Goal: Task Accomplishment & Management: Use online tool/utility

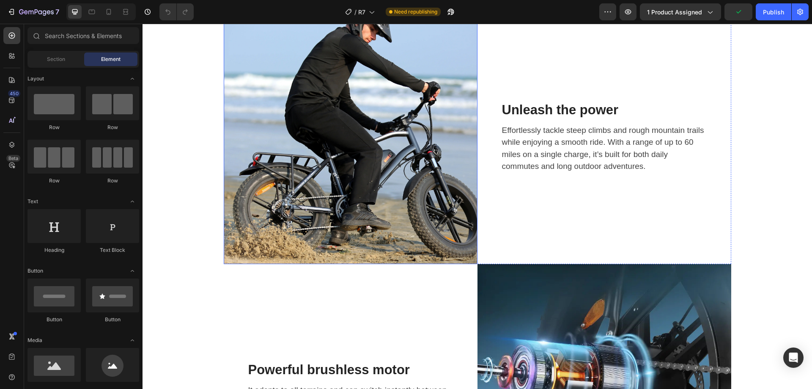
scroll to position [1269, 0]
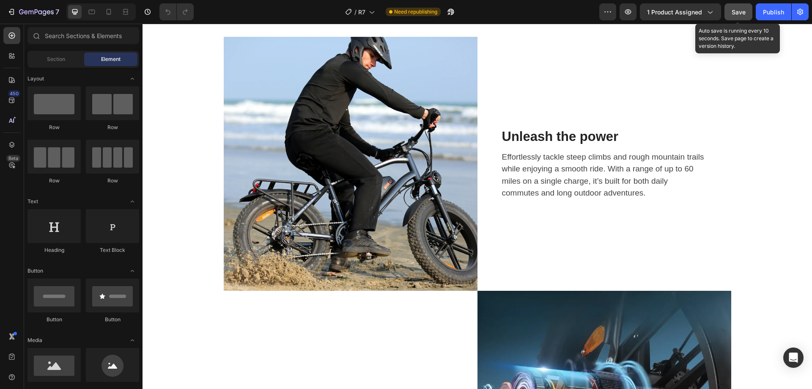
click at [734, 17] on button "Save" at bounding box center [738, 11] width 28 height 17
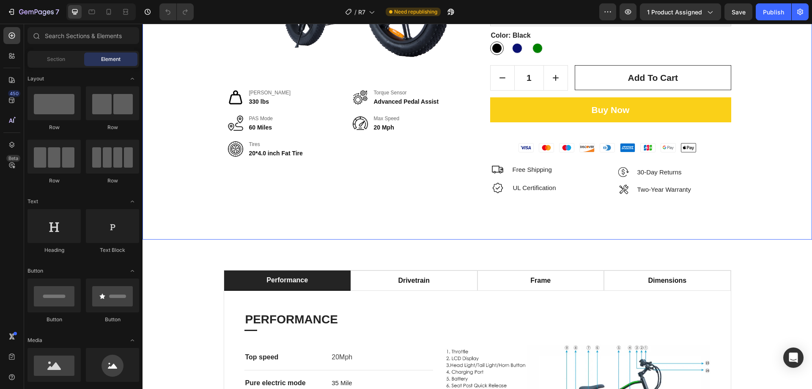
scroll to position [173, 0]
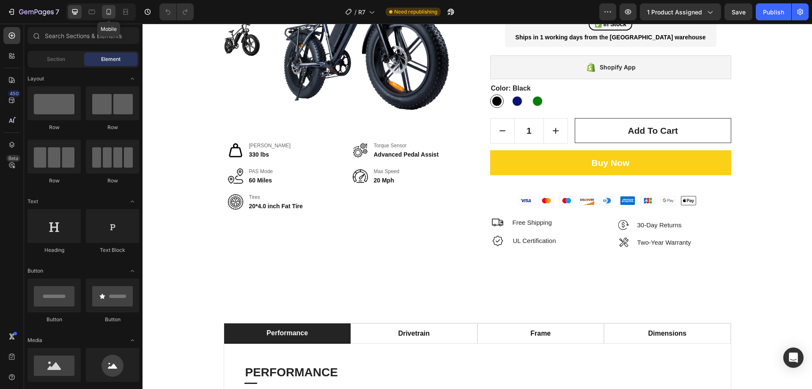
click at [112, 12] on icon at bounding box center [108, 12] width 8 height 8
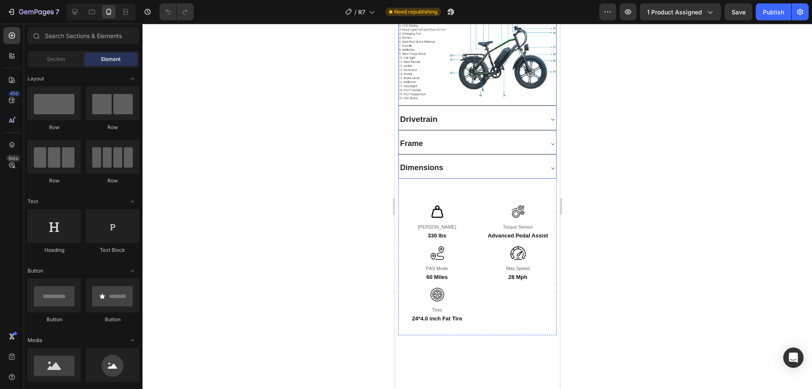
scroll to position [977, 0]
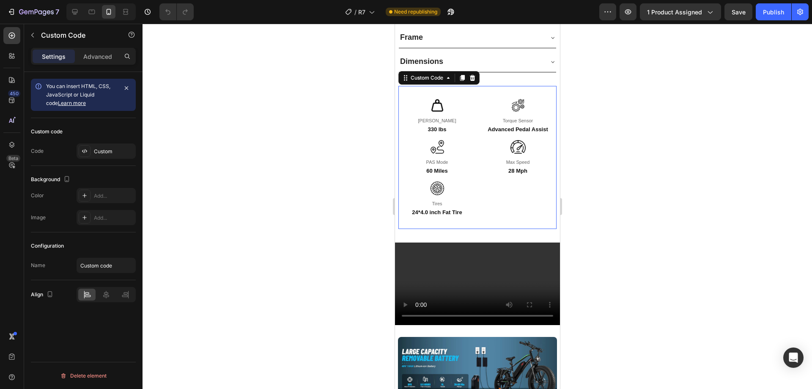
click at [515, 159] on div "Max Speed" at bounding box center [518, 162] width 24 height 7
click at [96, 154] on div "Custom" at bounding box center [114, 152] width 40 height 8
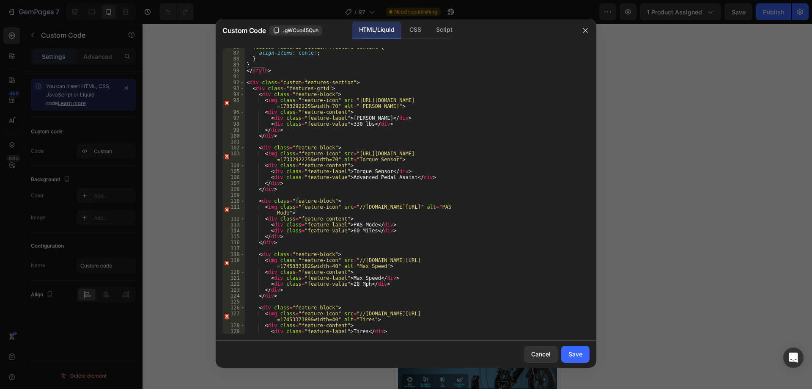
scroll to position [538, 0]
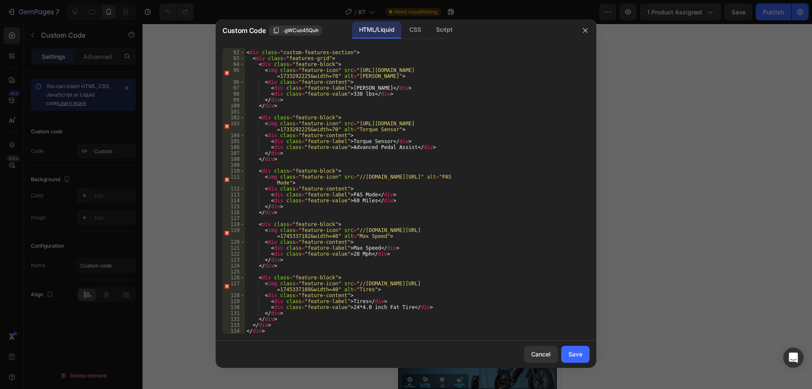
click at [350, 257] on div "< div class = "custom-features-section" > < div class = "features-grid" > < div…" at bounding box center [414, 192] width 338 height 297
click at [350, 254] on div "< div class = "custom-features-section" > < div class = "features-grid" > < div…" at bounding box center [414, 192] width 338 height 297
click at [387, 248] on div "< div class = "custom-features-section" > < div class = "features-grid" > < div…" at bounding box center [414, 192] width 338 height 297
type textarea "<div class="feature-label">[PERSON_NAME]</div>"
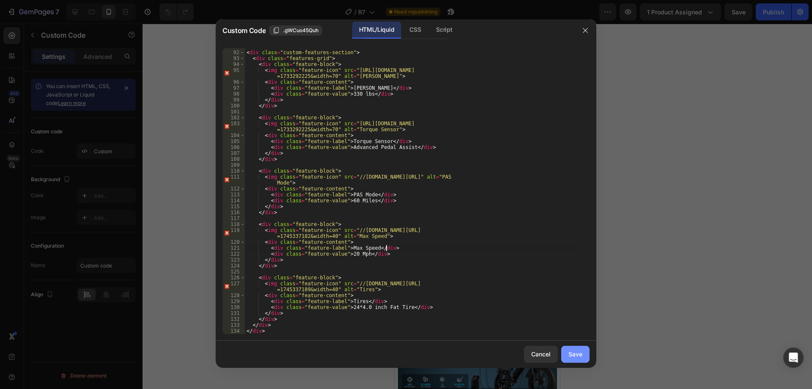
click at [574, 355] on div "Save" at bounding box center [575, 353] width 14 height 9
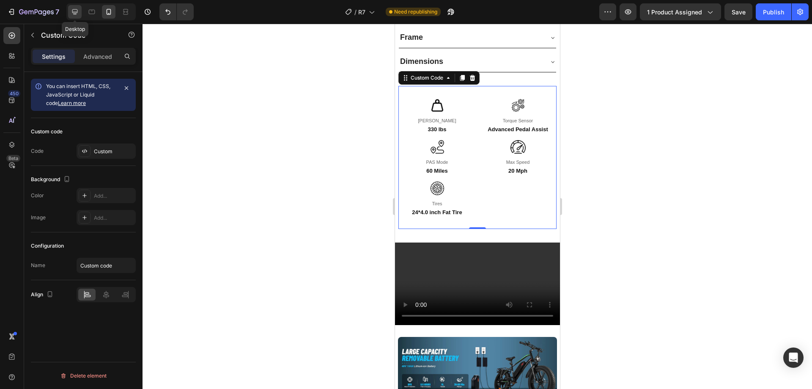
click at [78, 11] on icon at bounding box center [75, 12] width 8 height 8
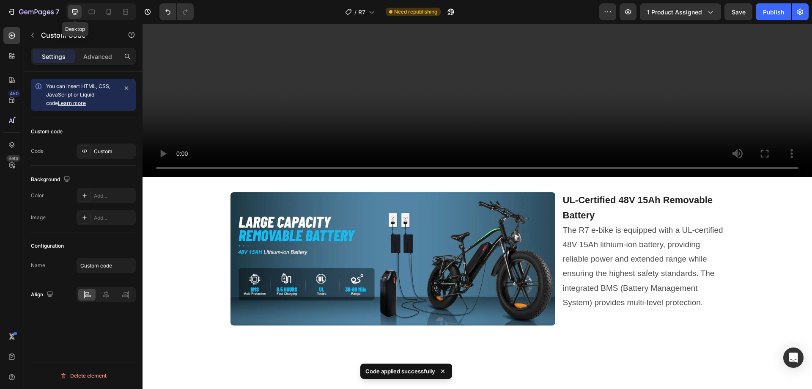
scroll to position [1051, 0]
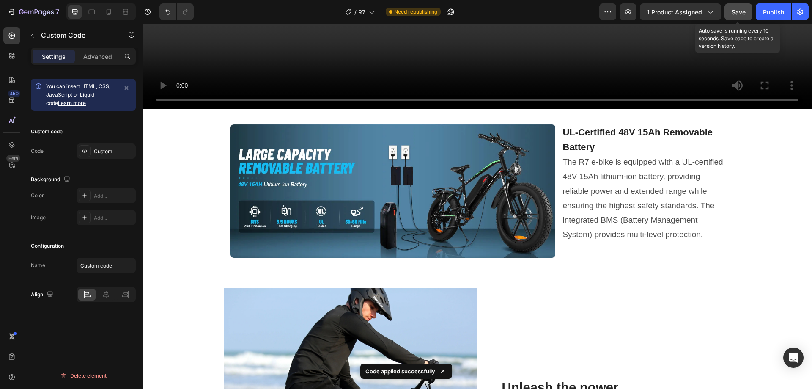
click at [735, 13] on span "Save" at bounding box center [739, 11] width 14 height 7
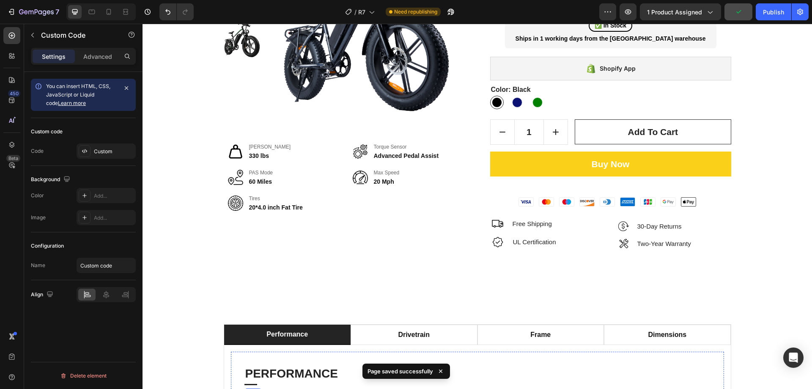
scroll to position [163, 0]
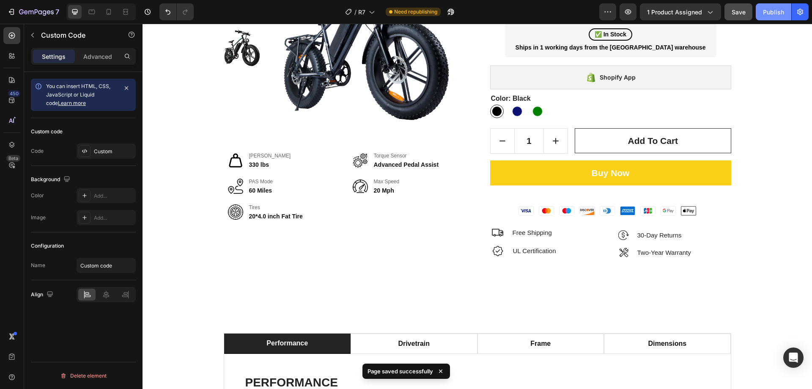
click at [770, 10] on div "Publish" at bounding box center [773, 12] width 21 height 9
click at [364, 11] on span "R7" at bounding box center [361, 12] width 7 height 9
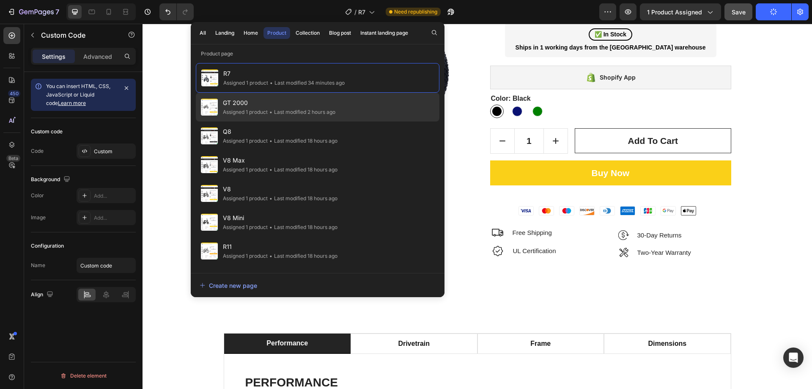
click at [286, 110] on div "• Last modified 2 hours ago" at bounding box center [302, 112] width 68 height 8
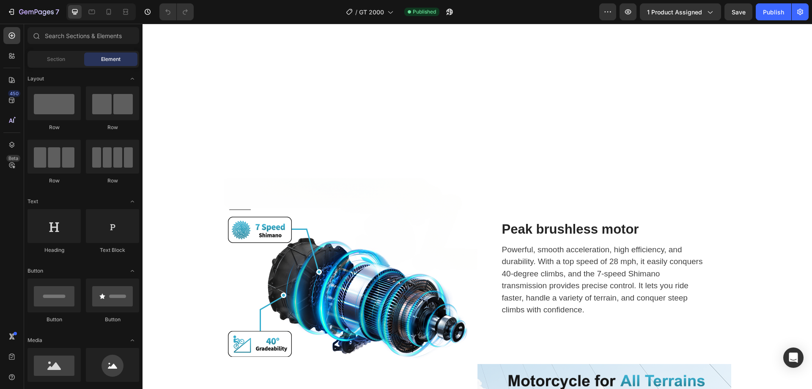
scroll to position [761, 0]
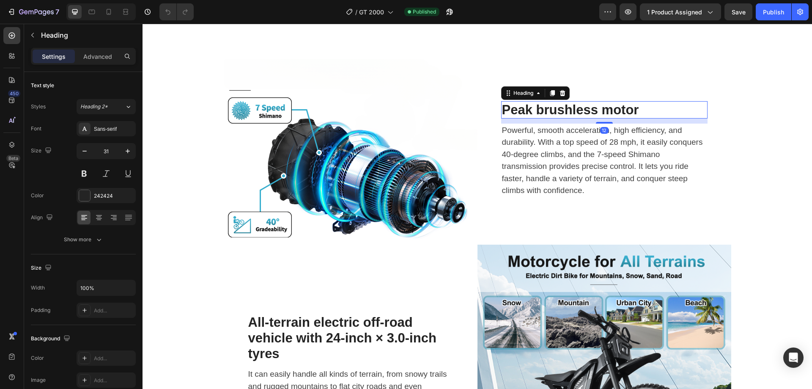
click at [577, 105] on h2 "Peak brushless motor" at bounding box center [604, 109] width 206 height 17
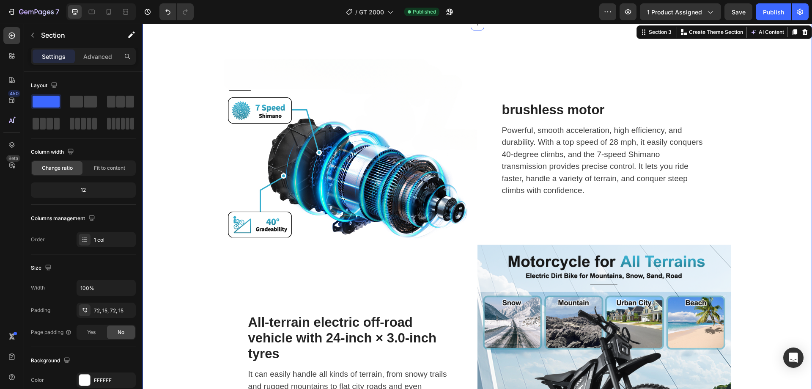
click at [736, 121] on div "Image brushless motor Heading Powerful, smooth acceleration, high efficiency, a…" at bounding box center [477, 276] width 657 height 444
drag, startPoint x: 740, startPoint y: 15, endPoint x: 754, endPoint y: 14, distance: 14.0
click at [741, 14] on span "Save" at bounding box center [739, 11] width 14 height 7
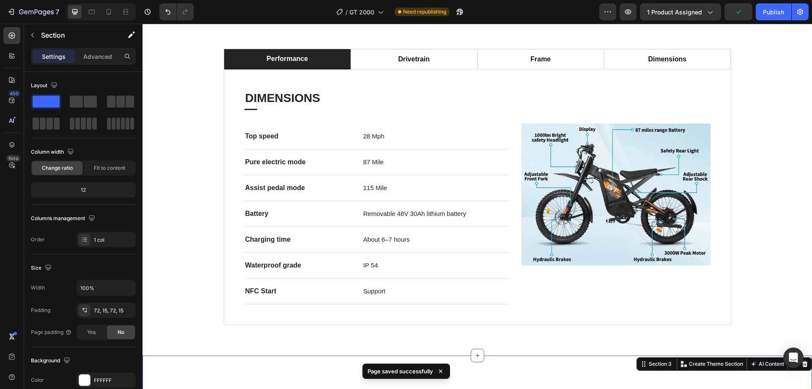
scroll to position [381, 0]
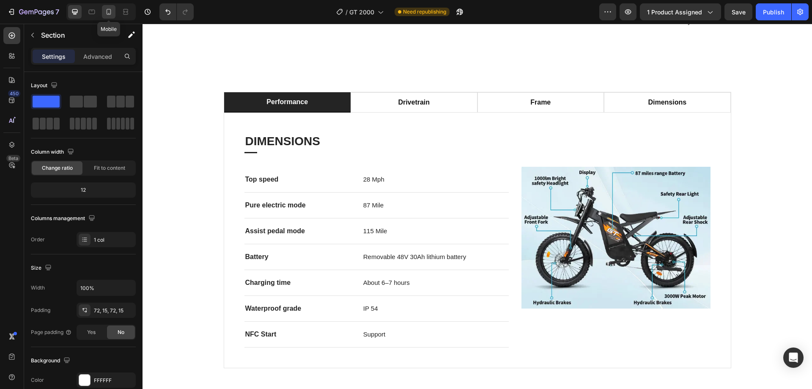
click at [107, 12] on icon at bounding box center [108, 12] width 8 height 8
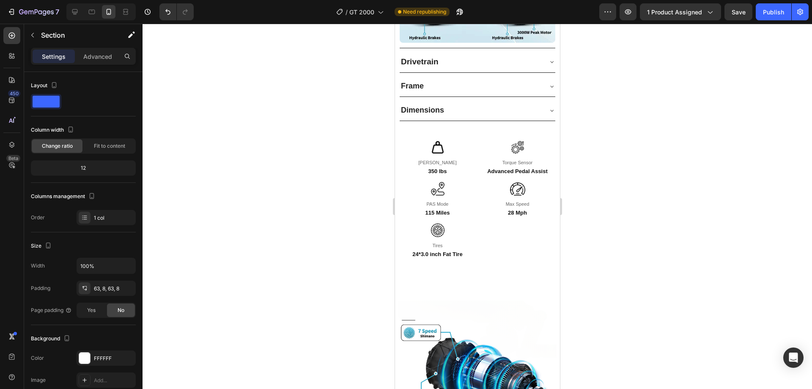
scroll to position [921, 0]
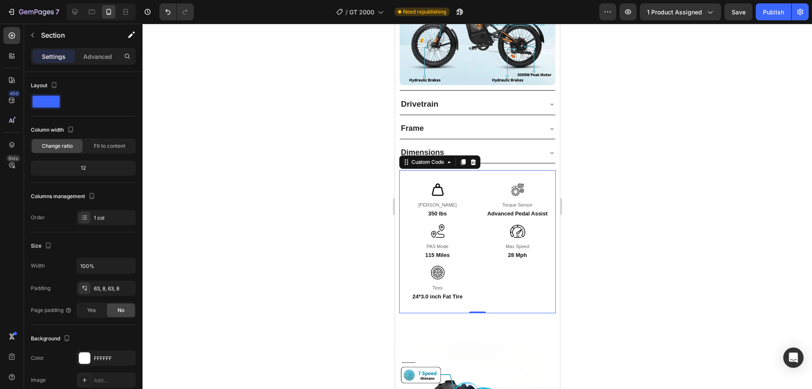
click at [479, 232] on div "Max Speed 28 Mph" at bounding box center [517, 241] width 77 height 35
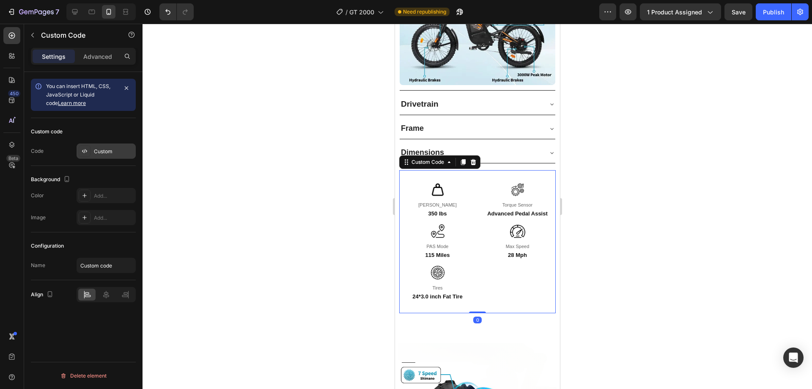
click at [102, 149] on div "Custom" at bounding box center [114, 152] width 40 height 8
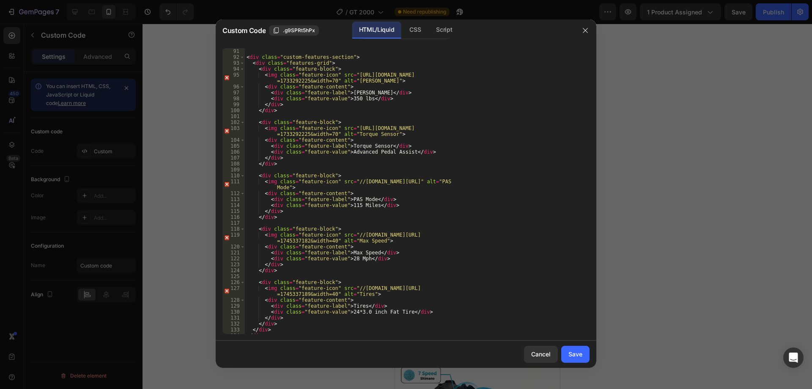
scroll to position [538, 0]
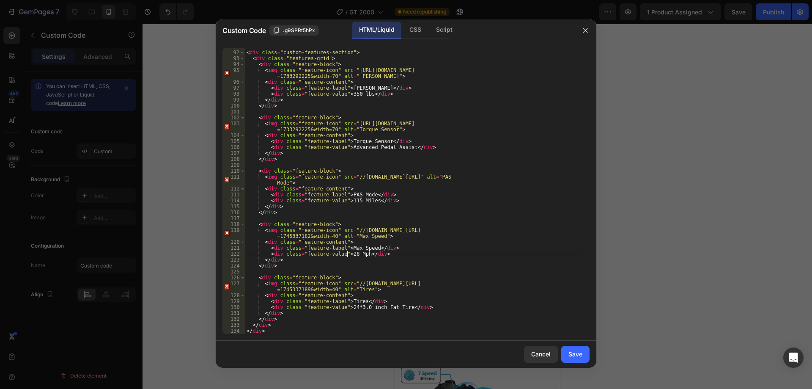
click at [348, 253] on div "< div class = "custom-features-section" > < div class = "features-grid" > < div…" at bounding box center [414, 192] width 338 height 297
click at [396, 247] on div "< div class = "custom-features-section" > < div class = "features-grid" > < div…" at bounding box center [414, 192] width 338 height 297
type textarea "<div class="feature-label">[PERSON_NAME]</div>"
click at [572, 348] on button "Save" at bounding box center [575, 354] width 28 height 17
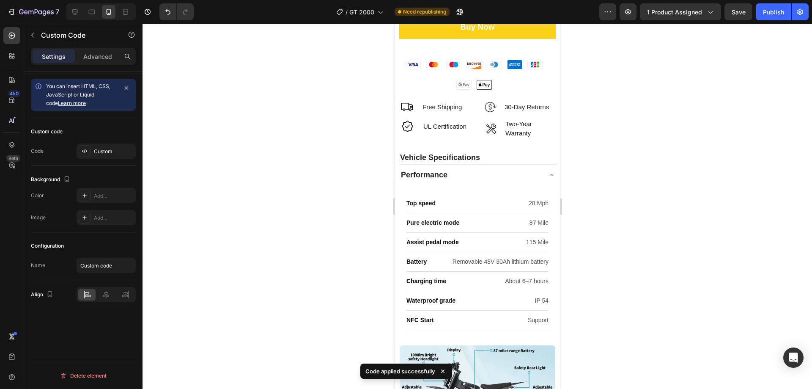
scroll to position [455, 0]
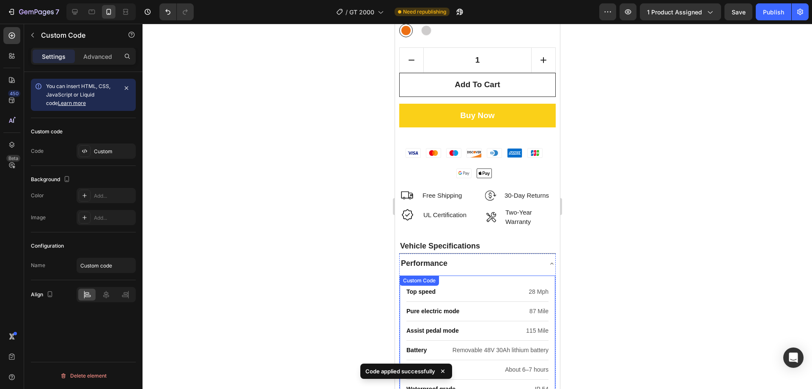
click at [480, 275] on div "Top speed 28 Mph Pure electric mode 87 Mile Assist pedal mode 115 Mile Battery …" at bounding box center [477, 350] width 156 height 150
click at [99, 145] on div "Custom" at bounding box center [106, 150] width 59 height 15
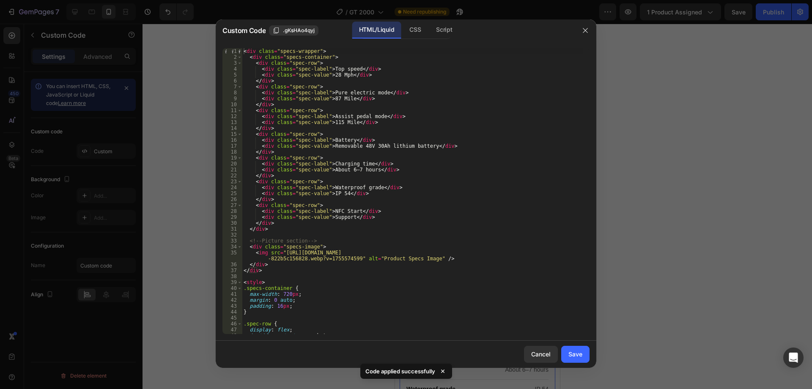
scroll to position [0, 0]
click at [330, 75] on div "< div class = "specs-wrapper" > < div class = "specs-container" > < div class =…" at bounding box center [412, 196] width 341 height 297
click at [449, 230] on div "< div class = "specs-wrapper" > < div class = "specs-container" > < div class =…" at bounding box center [412, 196] width 341 height 297
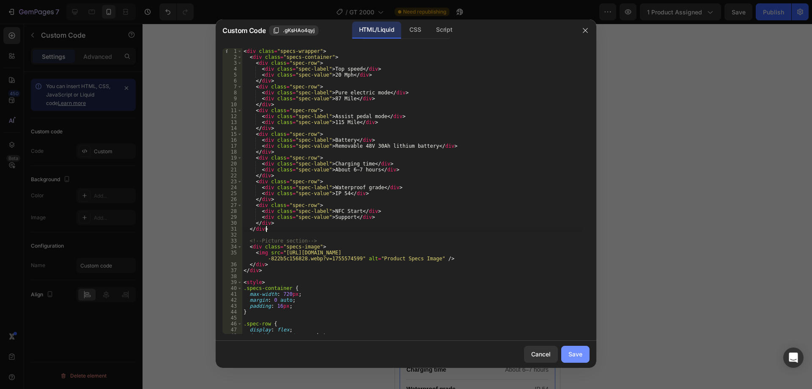
type textarea "</div>"
click at [570, 353] on div "Save" at bounding box center [575, 353] width 14 height 9
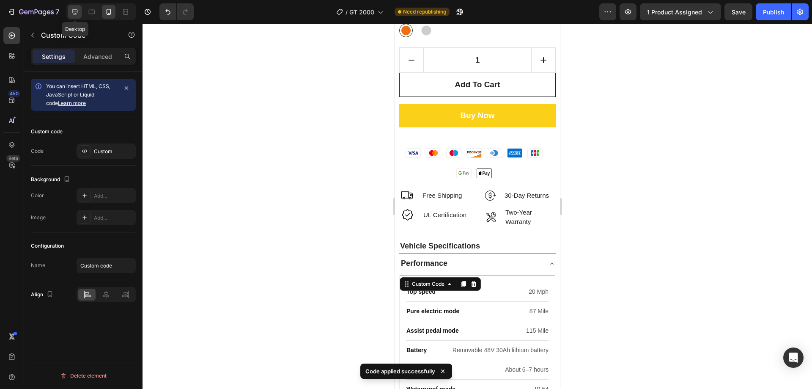
click at [72, 9] on icon at bounding box center [75, 12] width 8 height 8
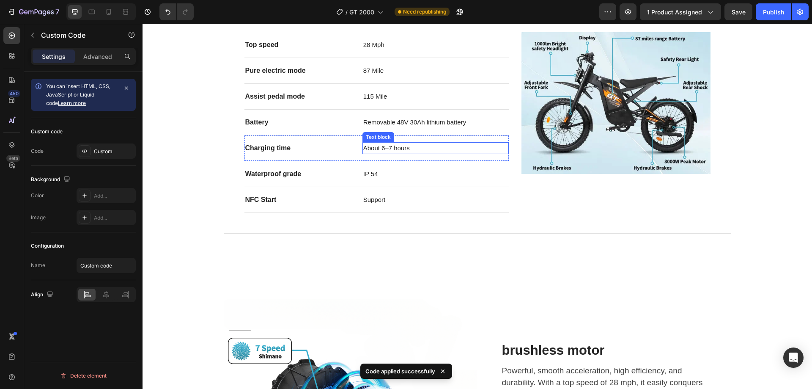
scroll to position [349, 0]
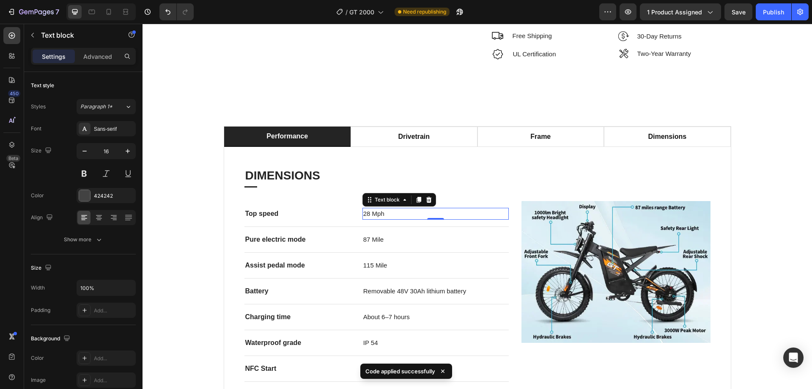
click at [367, 214] on span "28 Mph" at bounding box center [373, 213] width 21 height 7
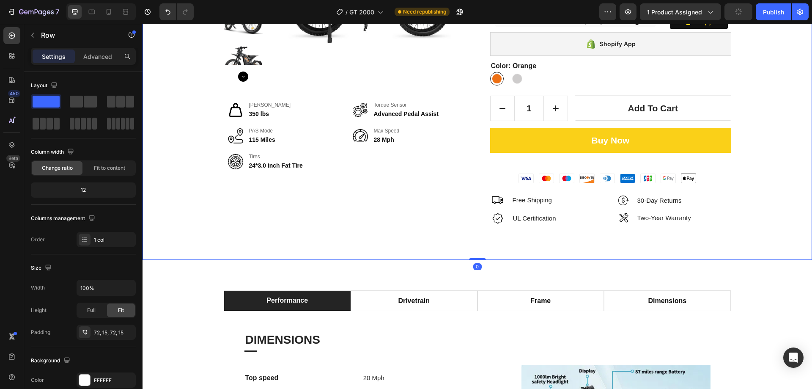
scroll to position [180, 0]
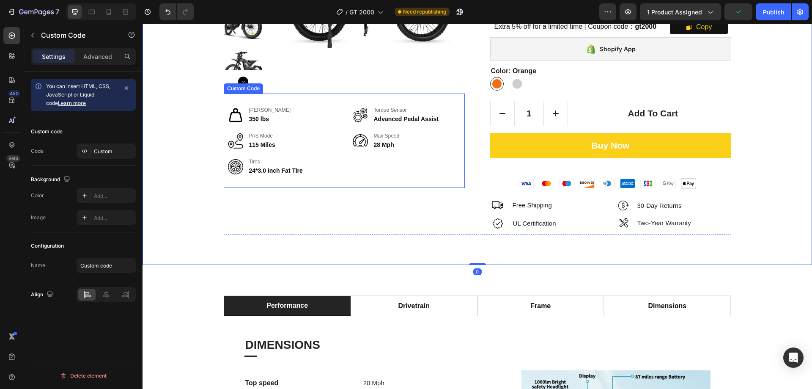
click at [384, 131] on div "Max Load 350 lbs Torque Sensor Advanced Pedal Assist PAS Mode 115 Miles Max Spe…" at bounding box center [344, 140] width 241 height 94
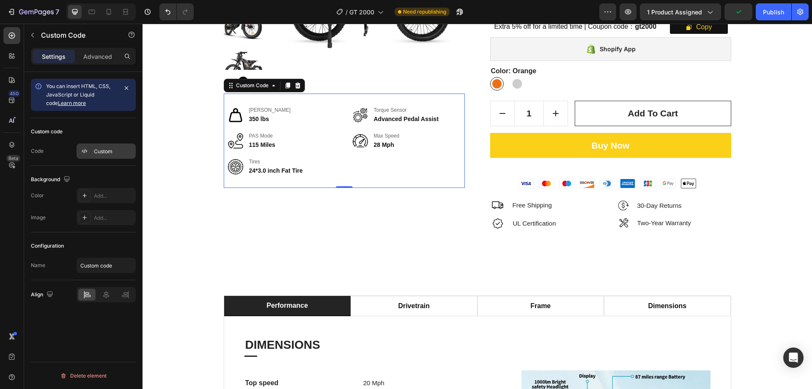
click at [116, 146] on div "Custom" at bounding box center [106, 150] width 59 height 15
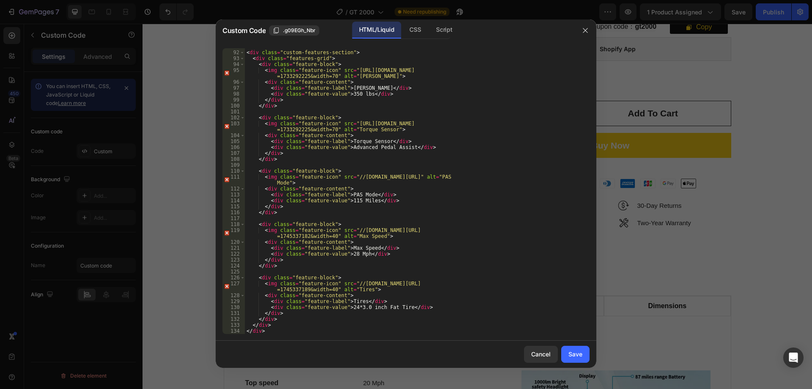
scroll to position [538, 0]
click at [350, 255] on div "< div class = "custom-features-section" > < div class = "features-grid" > < div…" at bounding box center [414, 192] width 338 height 297
click at [388, 246] on div "< div class = "custom-features-section" > < div class = "features-grid" > < div…" at bounding box center [414, 192] width 338 height 297
type textarea "<div class="feature-label">[PERSON_NAME]</div>"
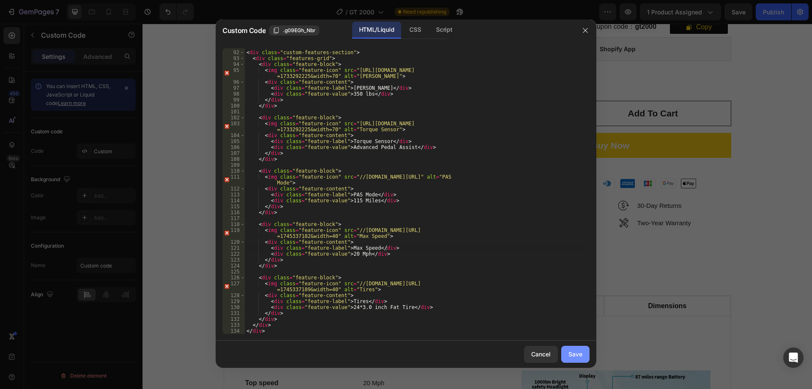
click at [572, 352] on div "Save" at bounding box center [575, 353] width 14 height 9
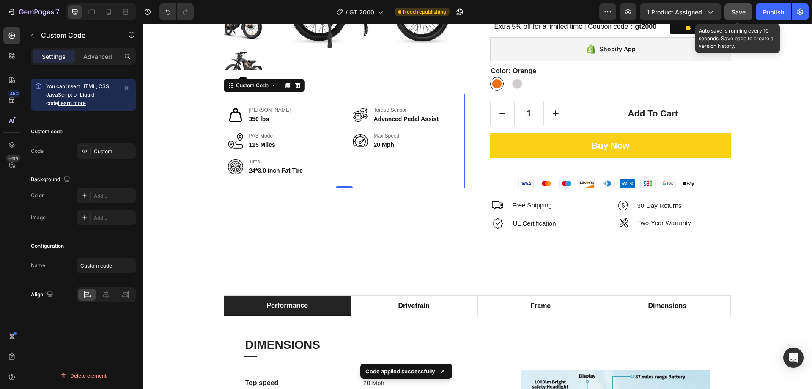
click at [731, 11] on button "Save" at bounding box center [738, 11] width 28 height 17
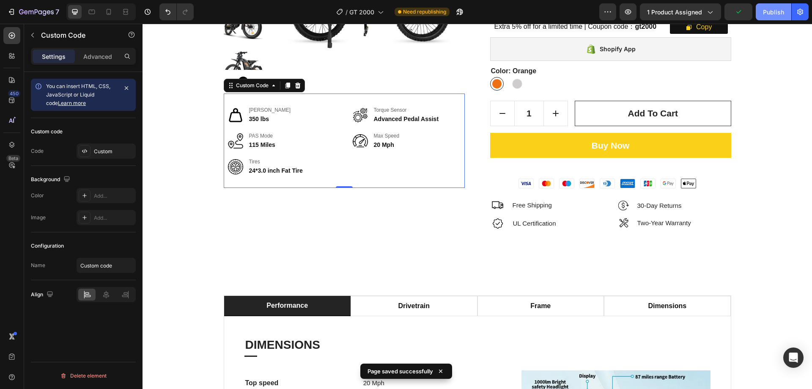
click at [768, 14] on div "Publish" at bounding box center [773, 12] width 21 height 9
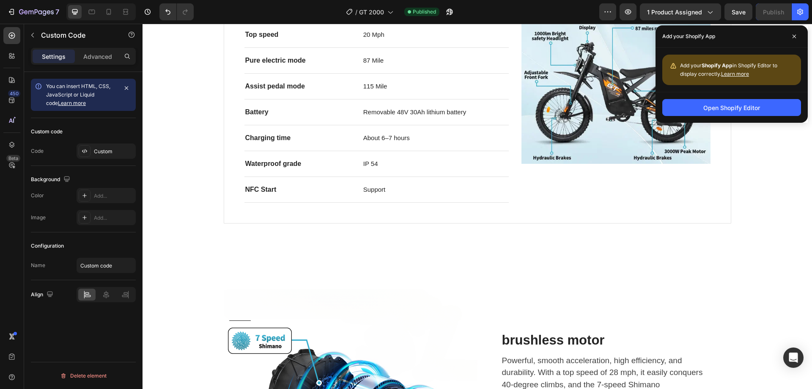
scroll to position [518, 0]
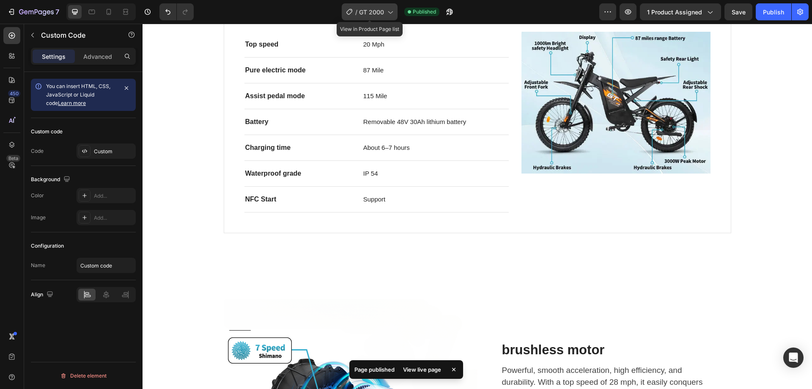
click at [375, 13] on span "GT 2000" at bounding box center [371, 12] width 25 height 9
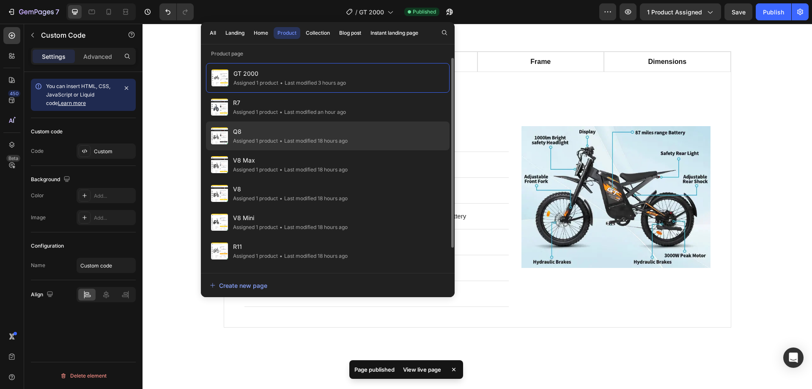
scroll to position [392, 0]
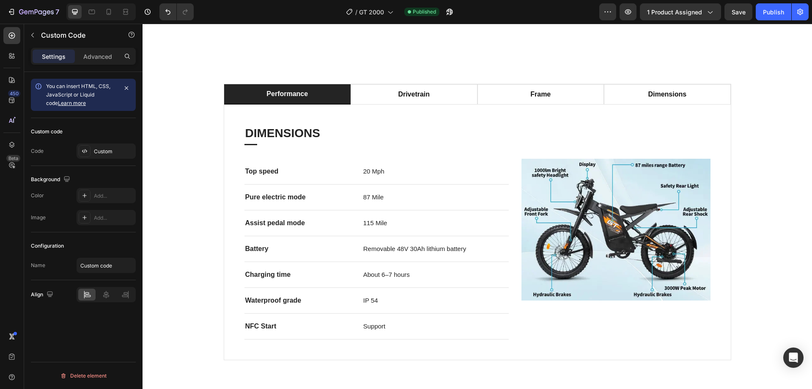
click at [571, 10] on div "/ GT 2000 Published" at bounding box center [399, 11] width 399 height 17
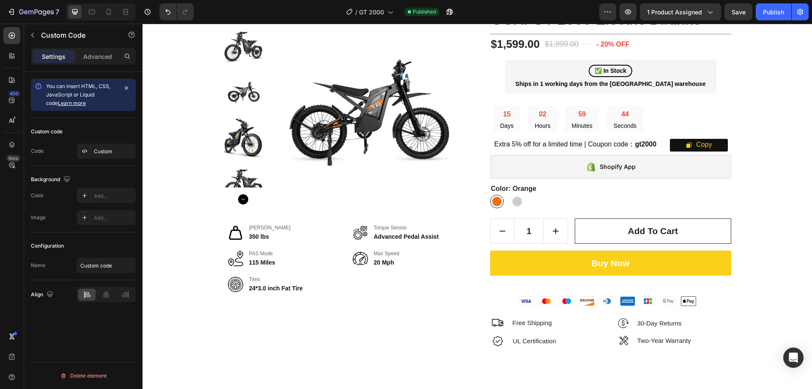
scroll to position [222, 0]
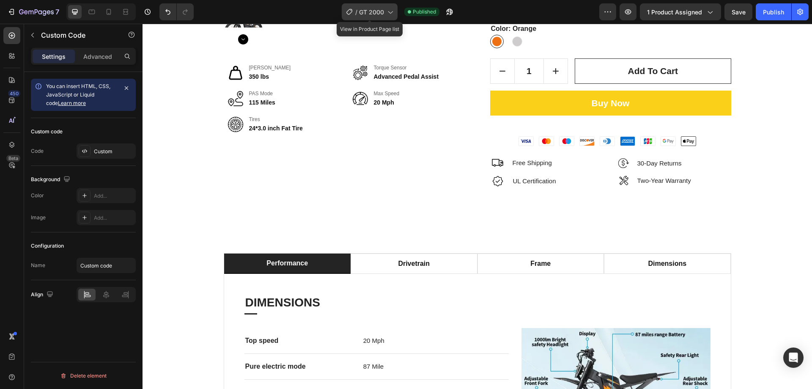
click at [370, 10] on span "GT 2000" at bounding box center [371, 12] width 25 height 9
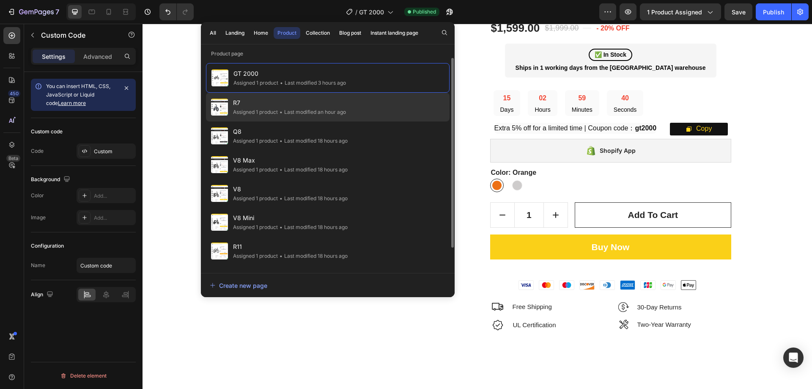
scroll to position [53, 0]
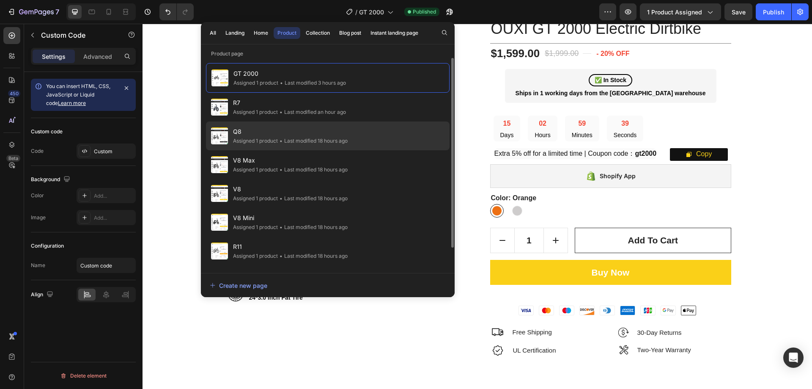
click at [280, 130] on span "Q8" at bounding box center [290, 131] width 115 height 10
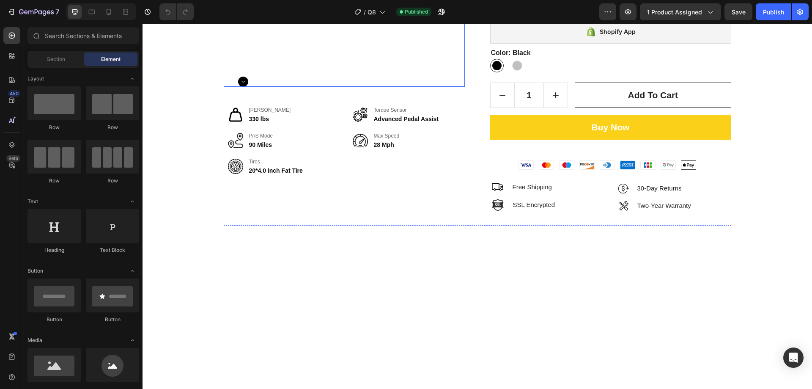
scroll to position [211, 0]
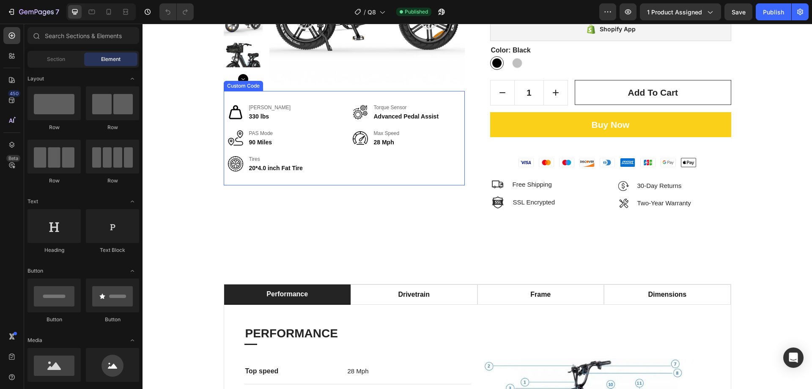
click at [333, 158] on div "[PERSON_NAME] 330 lbs Torque Sensor Advanced Pedal Assist PAS Mode 90 Miles Max…" at bounding box center [344, 138] width 241 height 94
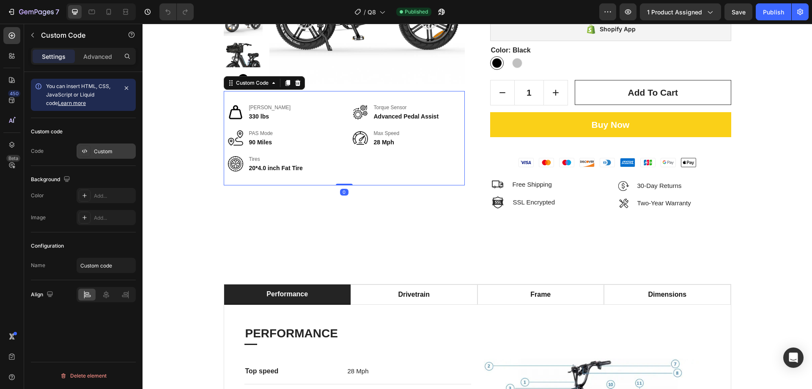
click at [109, 146] on div "Custom" at bounding box center [106, 150] width 59 height 15
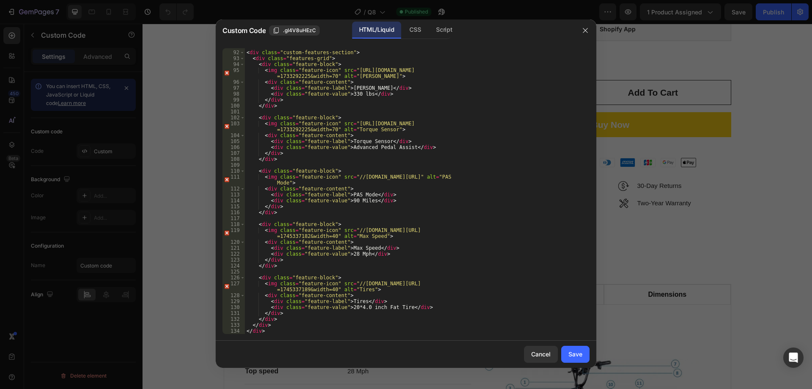
scroll to position [538, 0]
click at [350, 255] on div "< div class = "custom-features-section" > < div class = "features-grid" > < div…" at bounding box center [414, 192] width 338 height 297
type textarea "<div class="feature-value">20 Mph</div>"
click at [581, 351] on div "Save" at bounding box center [575, 353] width 14 height 9
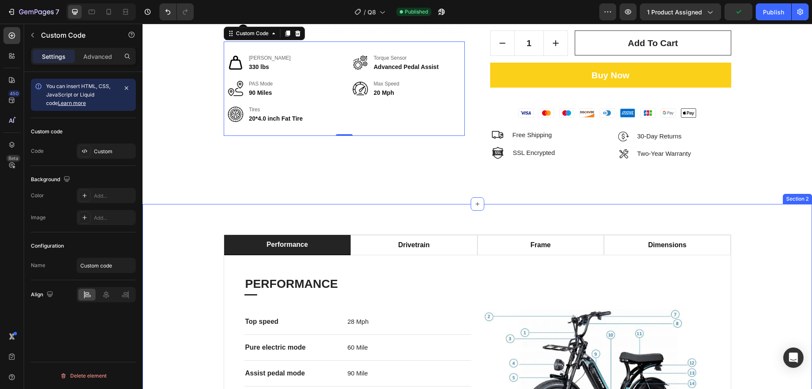
scroll to position [465, 0]
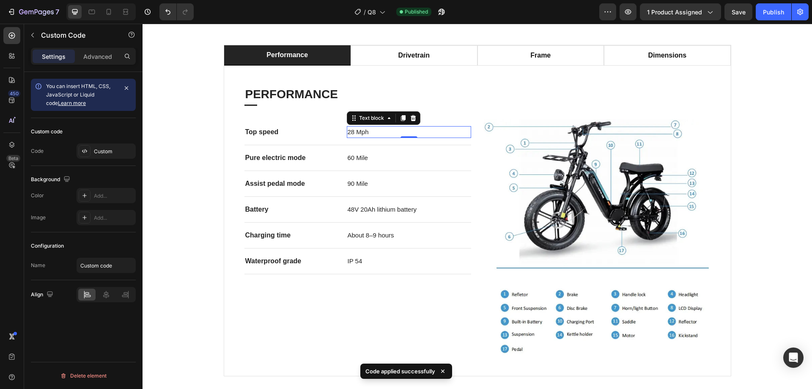
click at [348, 135] on span "28 Mph" at bounding box center [358, 131] width 21 height 7
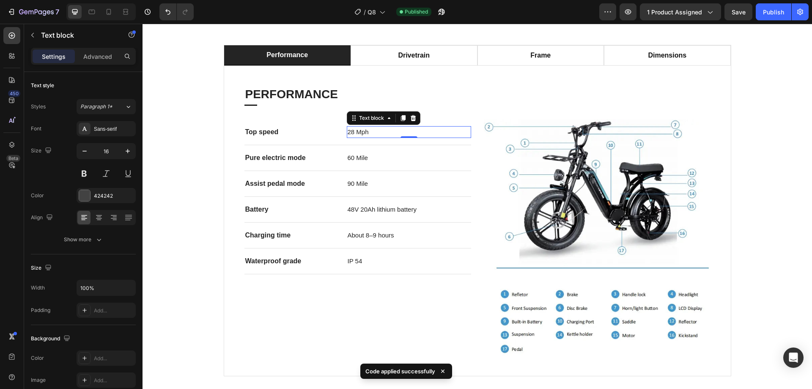
click at [348, 135] on span "28 Mph" at bounding box center [358, 131] width 21 height 7
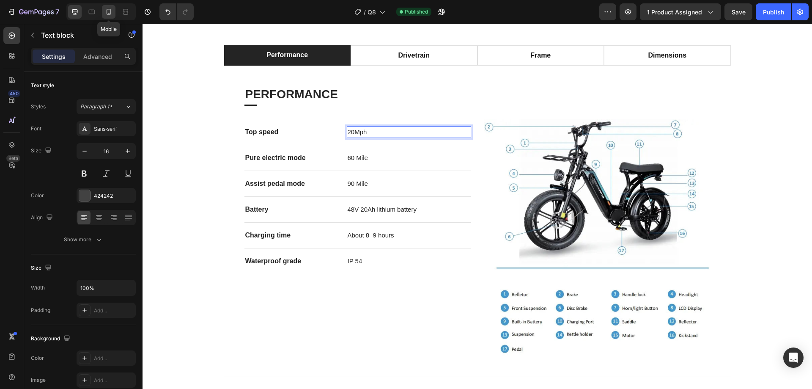
click at [103, 16] on div at bounding box center [109, 12] width 14 height 14
type input "14"
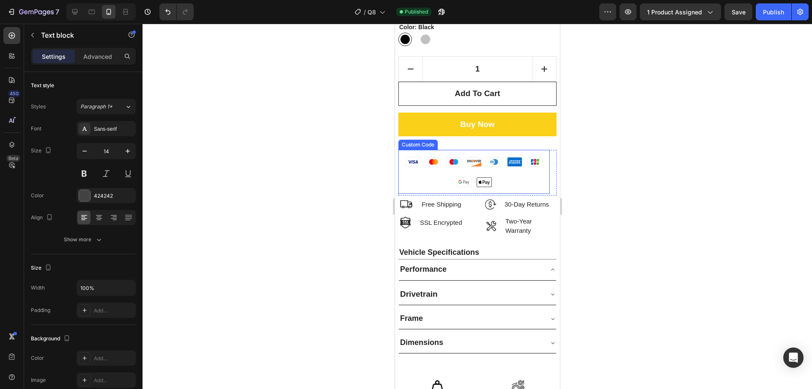
scroll to position [427, 0]
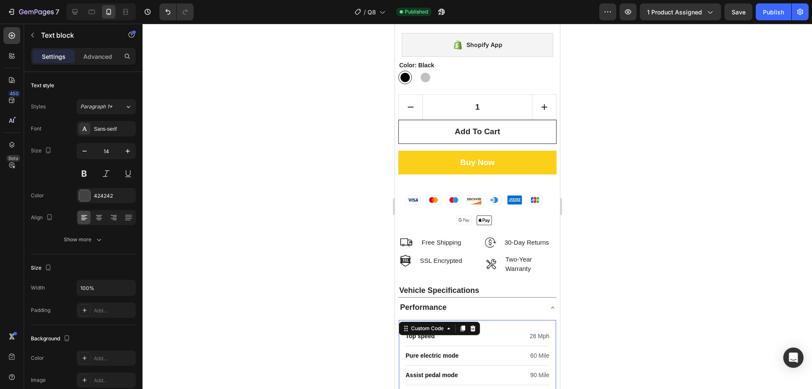
click at [480, 326] on div "Top speed 28 Mph" at bounding box center [477, 335] width 144 height 19
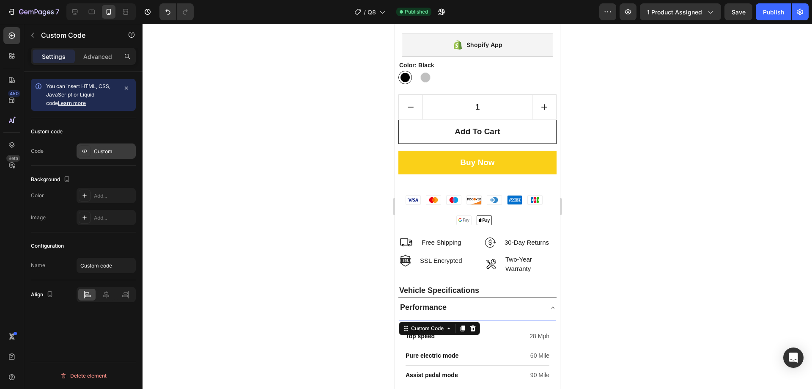
click at [107, 150] on div "Custom" at bounding box center [114, 152] width 40 height 8
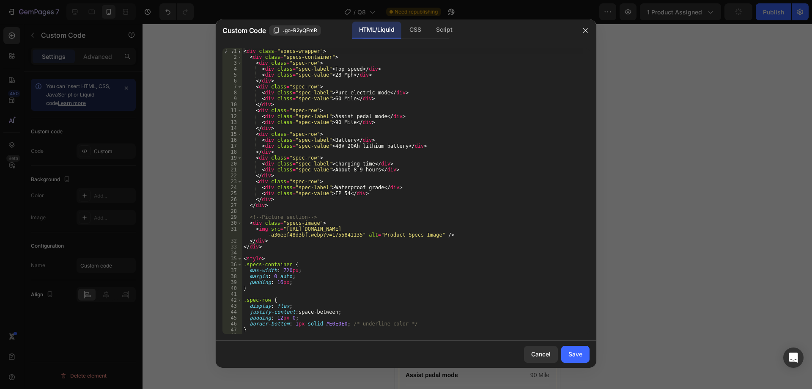
scroll to position [0, 0]
click at [331, 77] on div "< div class = "specs-wrapper" > < div class = "specs-container" > < div class =…" at bounding box center [412, 196] width 341 height 297
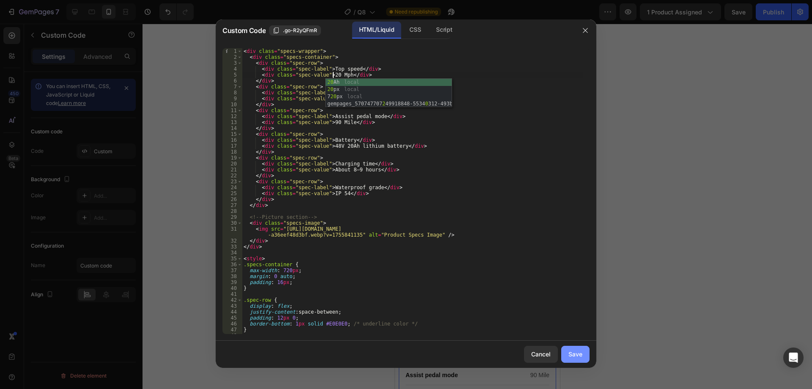
type textarea "<div class="spec-value">20 Mph</div>"
click at [576, 356] on div "Save" at bounding box center [575, 353] width 14 height 9
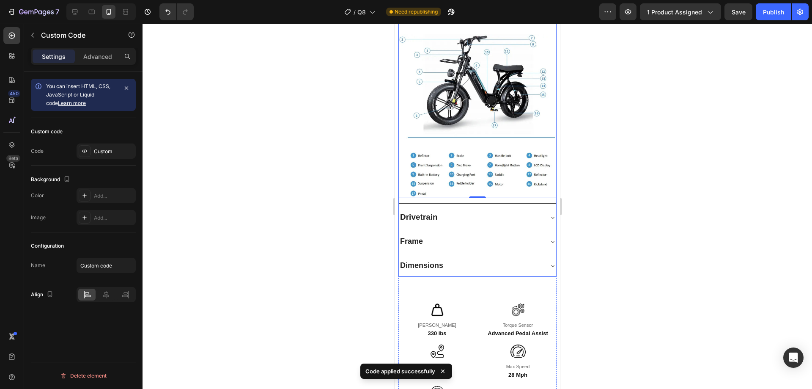
scroll to position [935, 0]
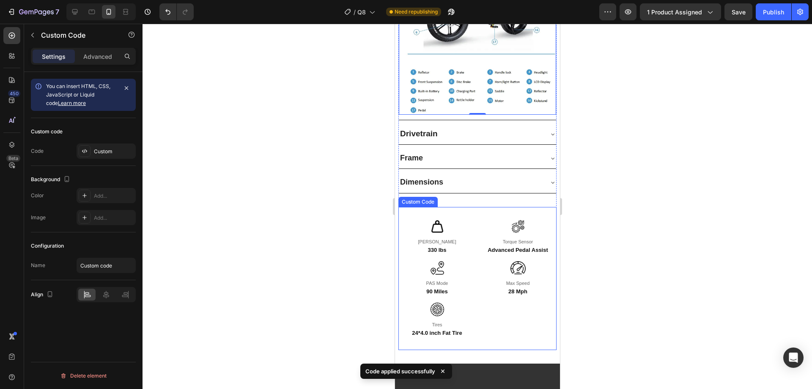
click at [510, 280] on div "Max Speed" at bounding box center [518, 283] width 24 height 7
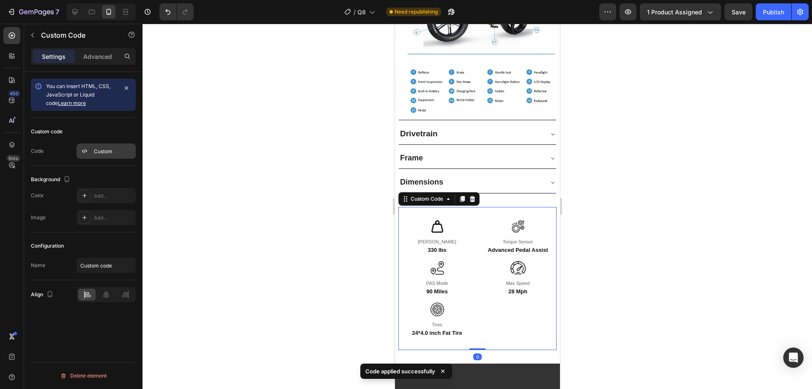
click at [110, 147] on div "Custom" at bounding box center [106, 150] width 59 height 15
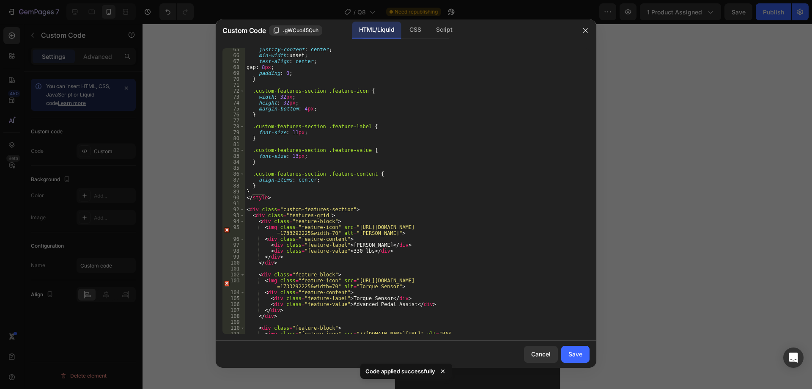
scroll to position [538, 0]
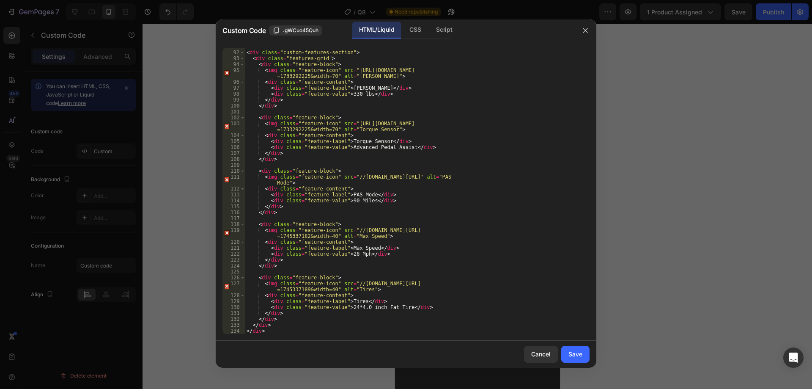
click at [349, 257] on div "< div class = "custom-features-section" > < div class = "features-grid" > < div…" at bounding box center [414, 192] width 338 height 297
click at [349, 255] on div "< div class = "custom-features-section" > < div class = "features-grid" > < div…" at bounding box center [414, 192] width 338 height 297
click at [413, 250] on div "< div class = "custom-features-section" > < div class = "features-grid" > < div…" at bounding box center [414, 192] width 338 height 297
type textarea "<div class="feature-label">Max Speed</div>"
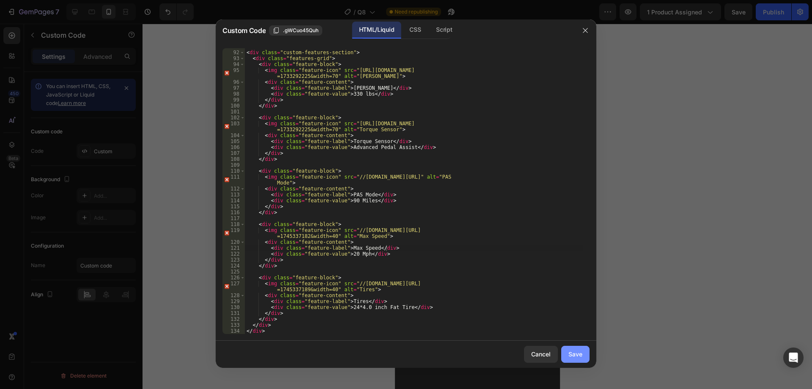
click at [565, 355] on button "Save" at bounding box center [575, 354] width 28 height 17
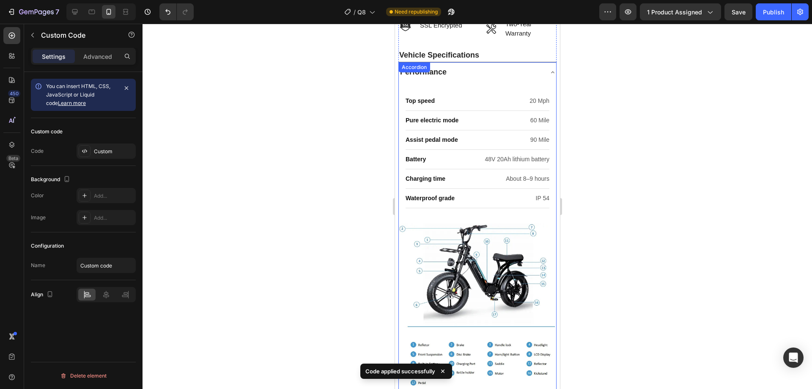
scroll to position [512, 0]
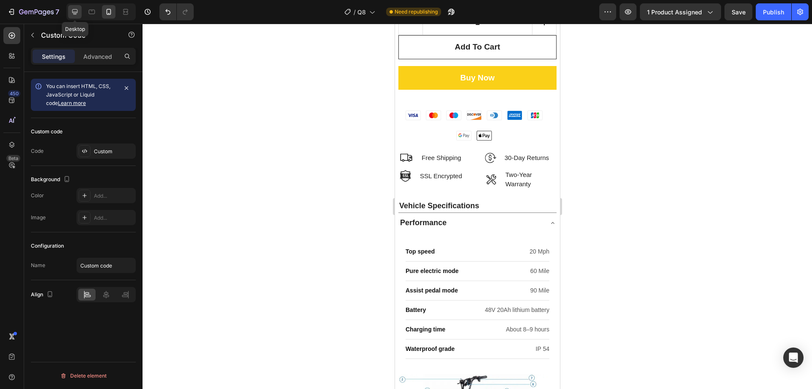
click at [74, 10] on icon at bounding box center [75, 12] width 8 height 8
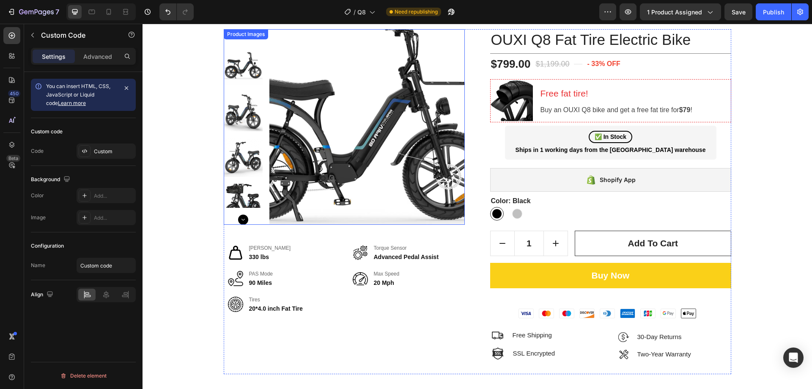
scroll to position [63, 0]
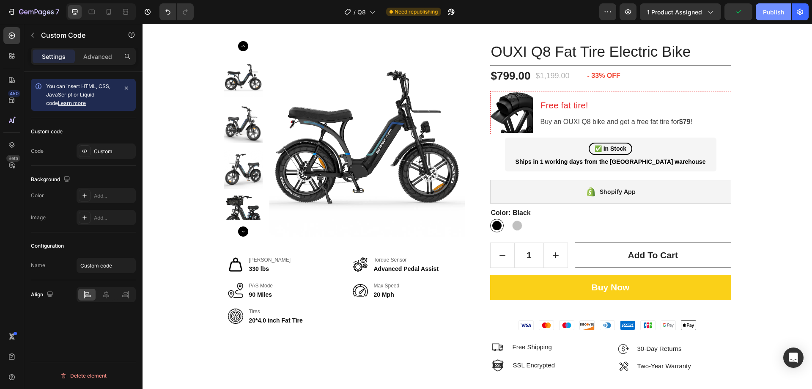
click at [768, 13] on div "Publish" at bounding box center [773, 12] width 21 height 9
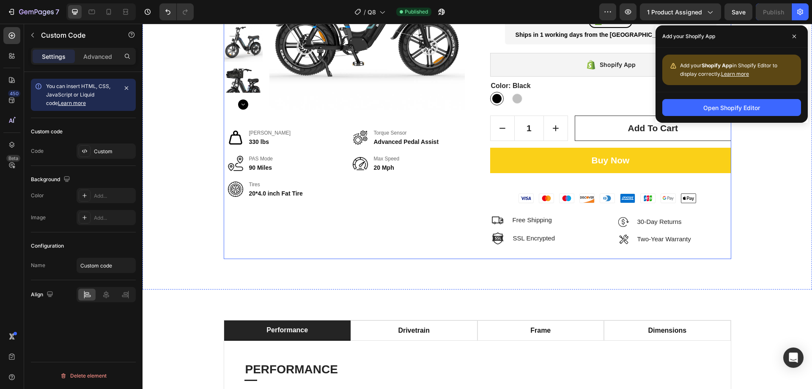
scroll to position [402, 0]
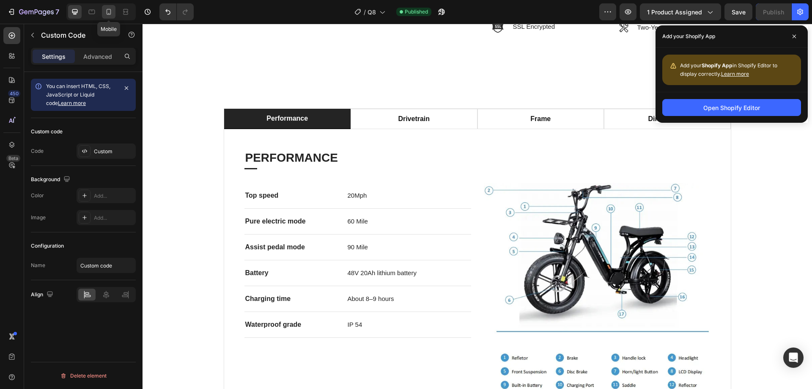
click at [114, 14] on div at bounding box center [109, 12] width 14 height 14
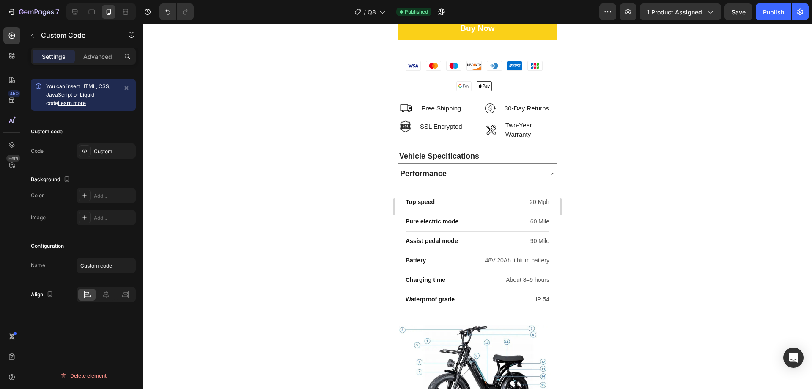
scroll to position [565, 0]
click at [75, 5] on div at bounding box center [75, 12] width 14 height 14
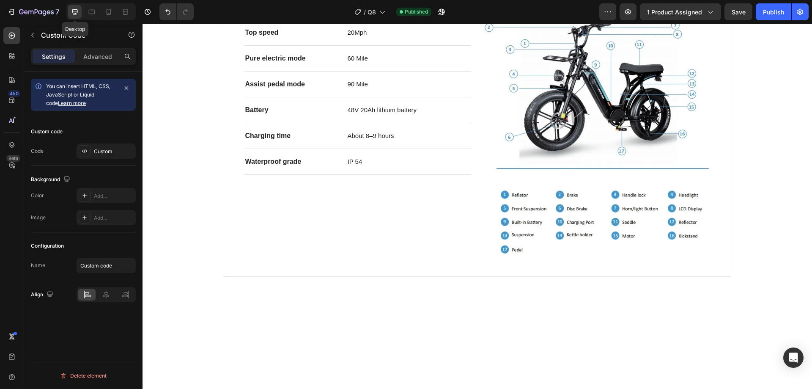
scroll to position [675, 0]
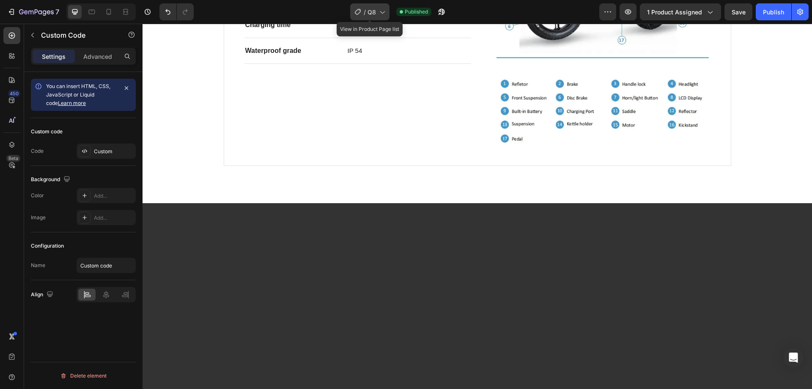
click at [379, 10] on icon at bounding box center [382, 12] width 8 height 8
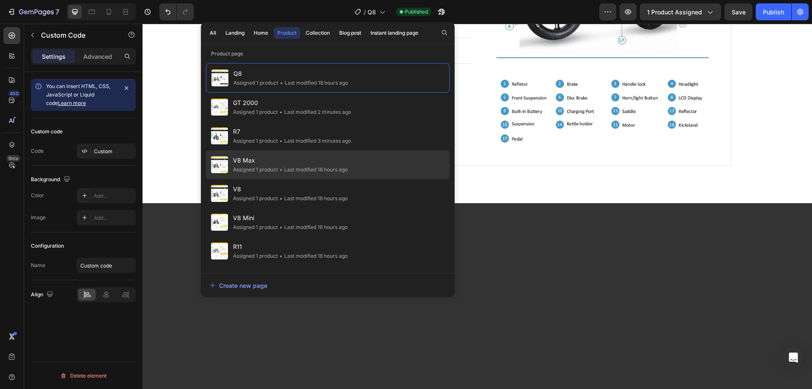
click at [244, 160] on span "V8 Max" at bounding box center [290, 160] width 115 height 10
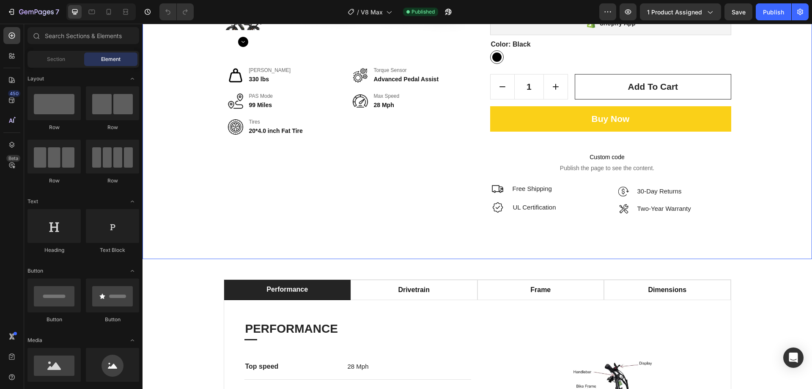
scroll to position [465, 0]
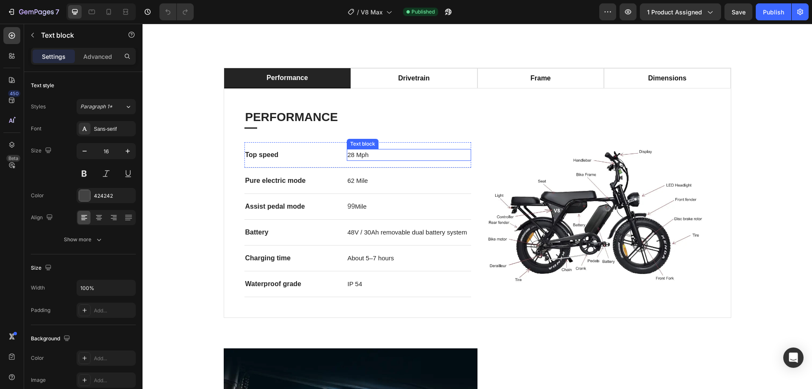
click at [349, 157] on span "28 Mph" at bounding box center [358, 154] width 21 height 7
click at [353, 156] on span "28 Mph" at bounding box center [358, 154] width 21 height 7
click at [349, 158] on span "28 Mph" at bounding box center [358, 154] width 21 height 7
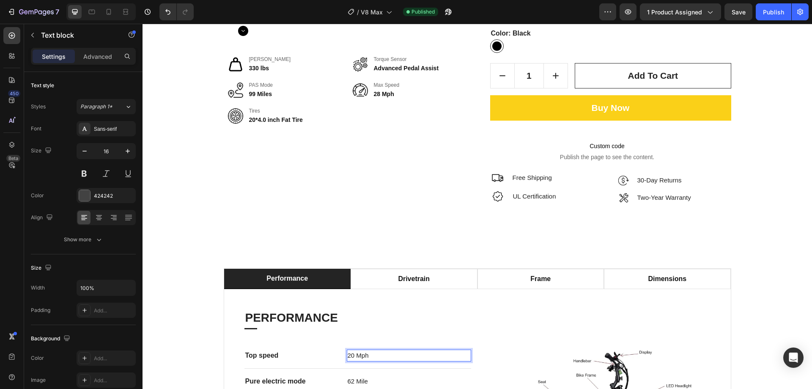
scroll to position [254, 0]
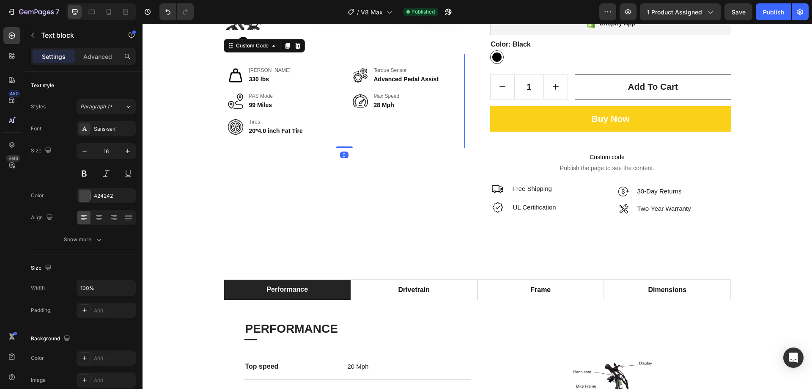
click at [367, 106] on div "Max Speed 28 Mph" at bounding box center [406, 100] width 116 height 17
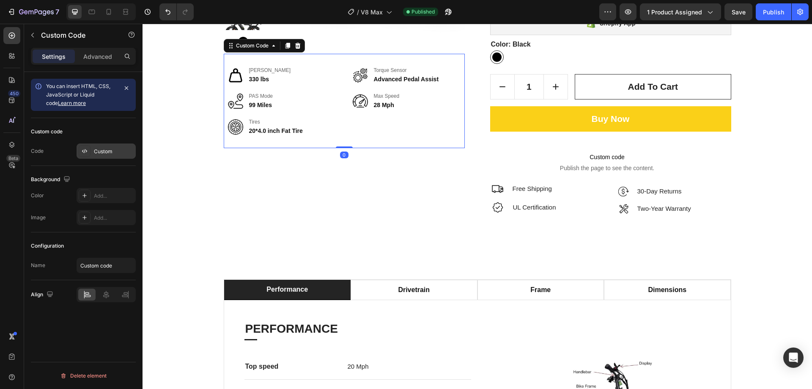
click at [112, 150] on div "Custom" at bounding box center [114, 152] width 40 height 8
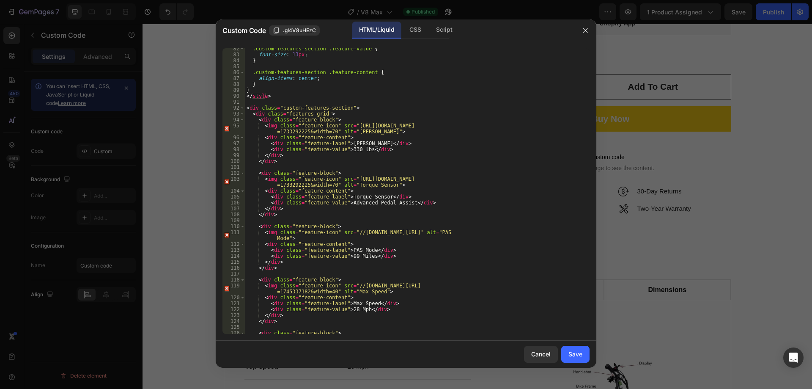
scroll to position [538, 0]
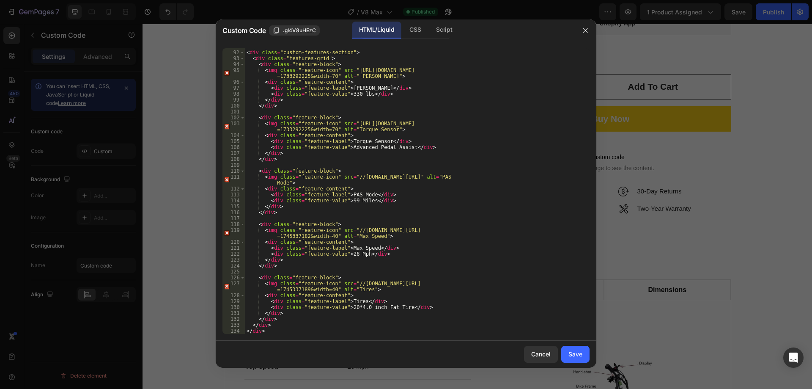
click at [350, 257] on div "< div class = "custom-features-section" > < div class = "features-grid" > < div…" at bounding box center [414, 192] width 338 height 297
click at [350, 254] on div "< div class = "custom-features-section" > < div class = "features-grid" > < div…" at bounding box center [414, 192] width 338 height 297
click at [407, 252] on div "< div class = "custom-features-section" > < div class = "features-grid" > < div…" at bounding box center [414, 192] width 338 height 297
type textarea "<div class="feature-value">20 Mph</div>"
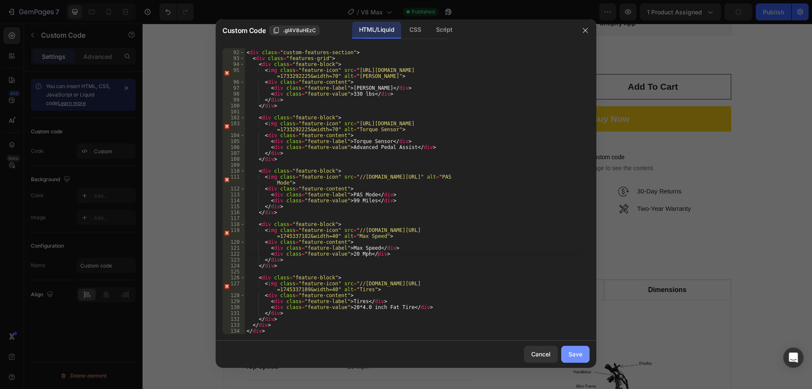
click at [577, 354] on div "Save" at bounding box center [575, 353] width 14 height 9
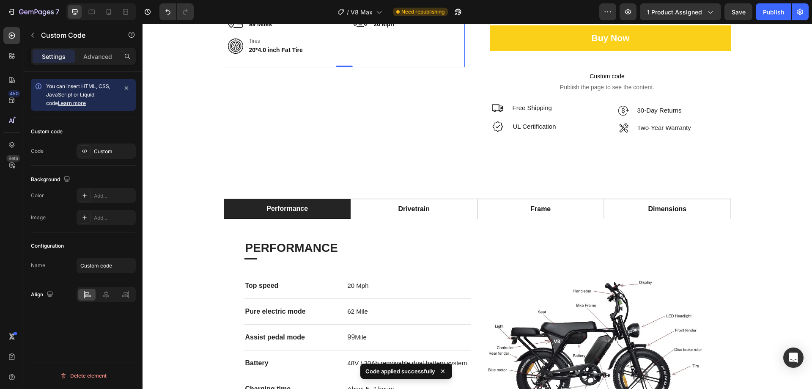
scroll to position [423, 0]
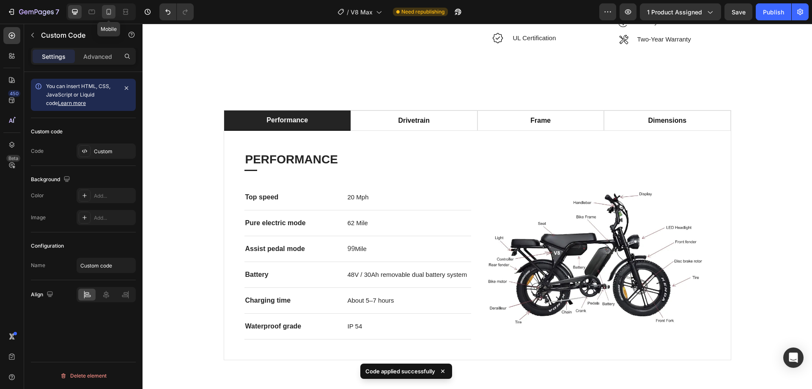
click at [110, 7] on div at bounding box center [109, 12] width 14 height 14
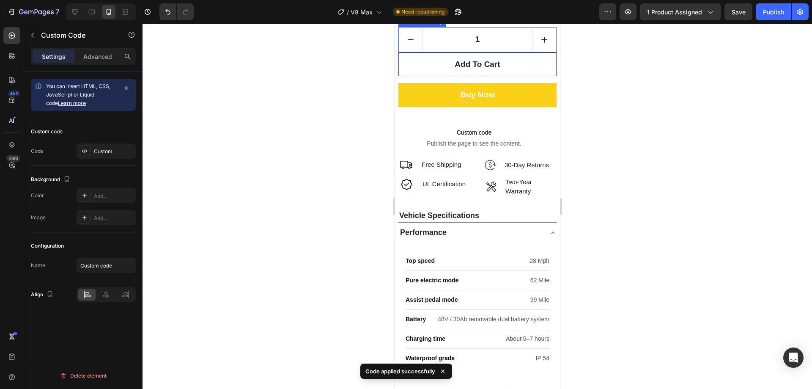
scroll to position [508, 0]
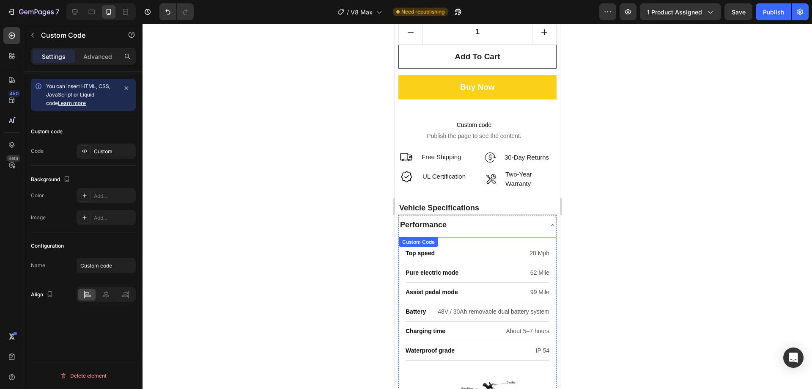
click at [475, 244] on div "Top speed 28 Mph" at bounding box center [477, 253] width 144 height 19
click at [113, 146] on div "Custom" at bounding box center [106, 150] width 59 height 15
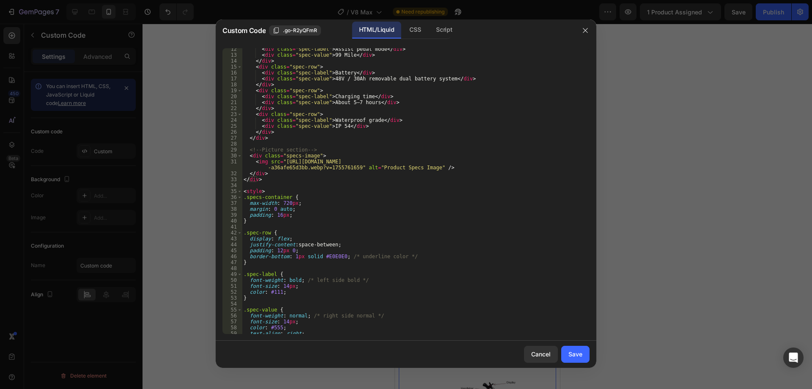
scroll to position [0, 0]
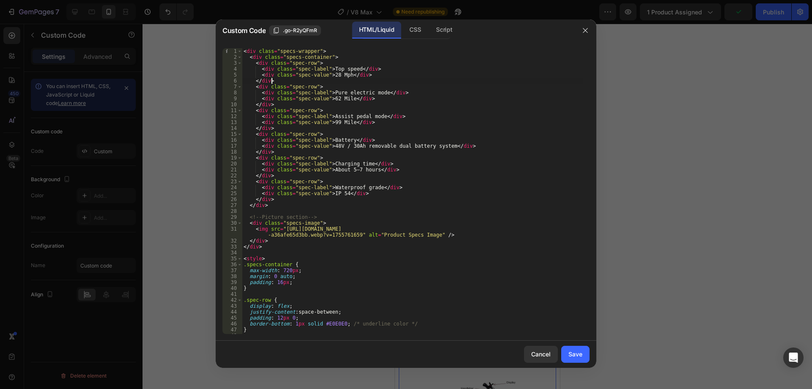
click at [331, 79] on div "< div class = "specs-wrapper" > < div class = "specs-container" > < div class =…" at bounding box center [412, 196] width 341 height 297
click at [332, 75] on div "< div class = "specs-wrapper" > < div class = "specs-container" > < div class =…" at bounding box center [412, 196] width 341 height 297
type textarea "<div class="spec-value">20 Mph </div>"
click at [570, 352] on div "Save" at bounding box center [575, 353] width 14 height 9
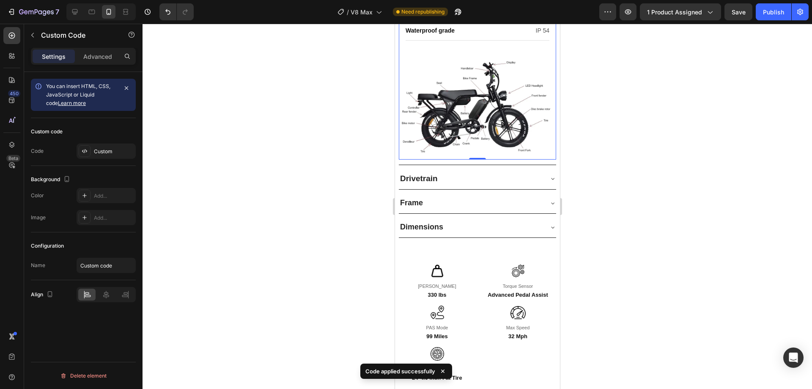
scroll to position [973, 0]
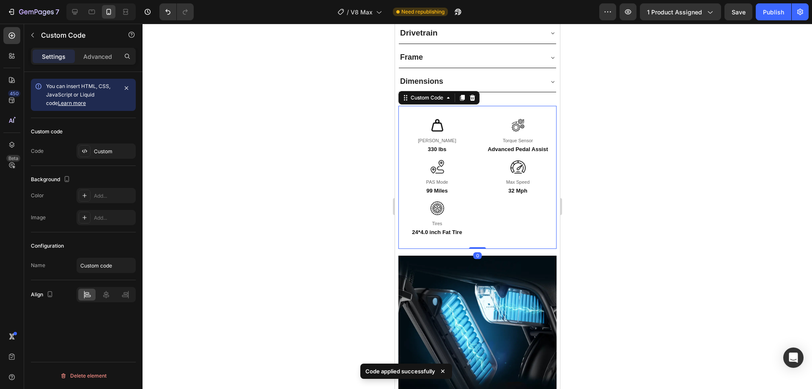
click at [487, 160] on div "Max Speed 32 Mph" at bounding box center [517, 177] width 77 height 35
click at [103, 153] on div "Custom" at bounding box center [114, 152] width 40 height 8
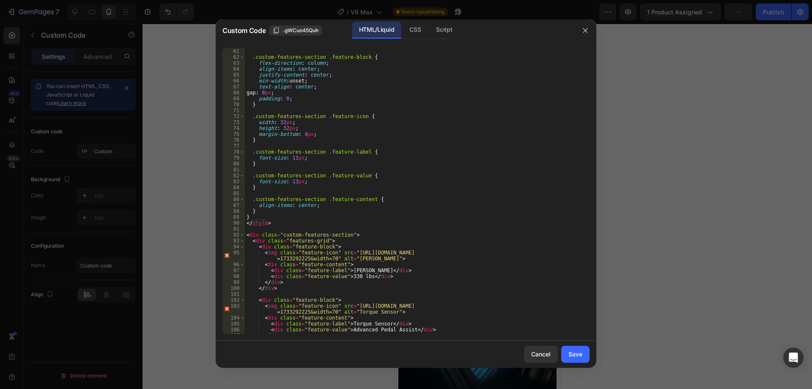
scroll to position [538, 0]
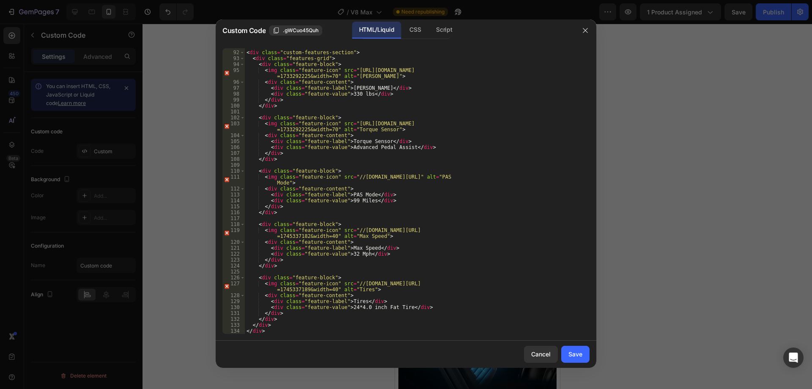
click at [349, 255] on div "< div class = "custom-features-section" > < div class = "features-grid" > < div…" at bounding box center [414, 192] width 338 height 297
click at [387, 243] on div "< div class = "custom-features-section" > < div class = "features-grid" > < div…" at bounding box center [414, 192] width 338 height 297
type textarea "<div class="feature-content">"
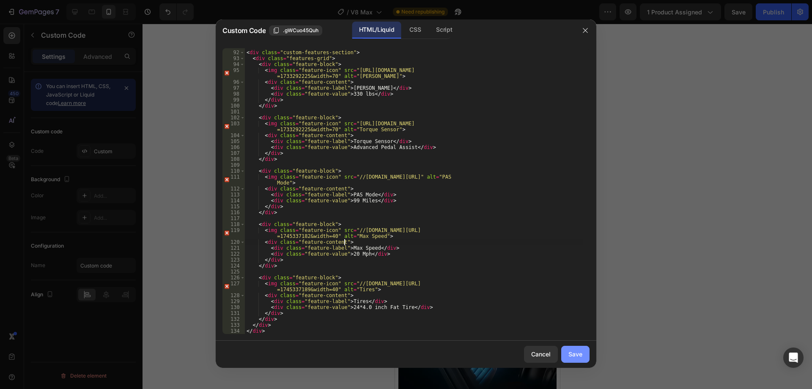
click at [573, 356] on div "Save" at bounding box center [575, 353] width 14 height 9
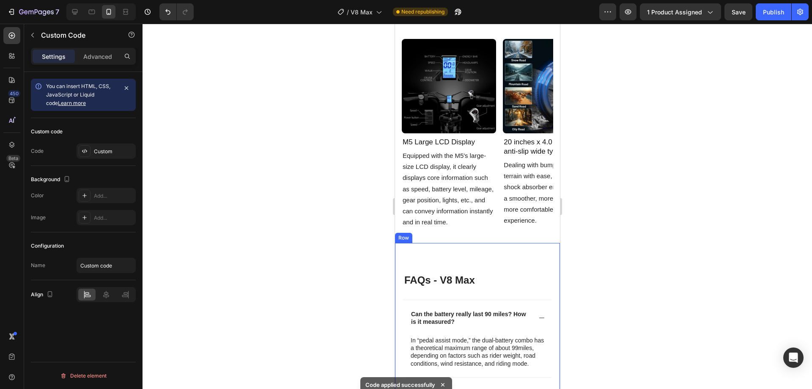
scroll to position [1734, 0]
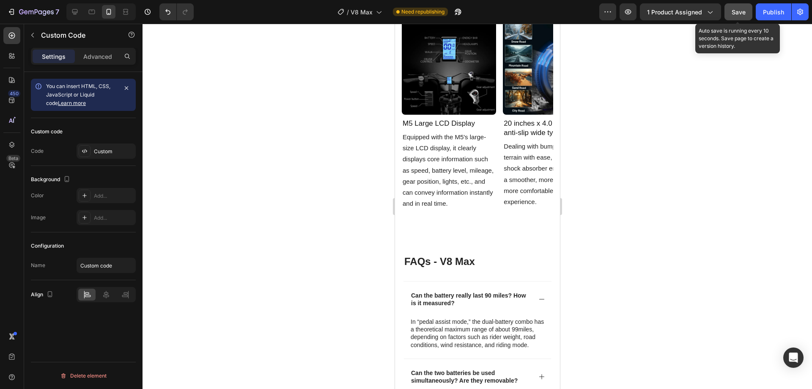
click at [743, 15] on span "Save" at bounding box center [739, 11] width 14 height 7
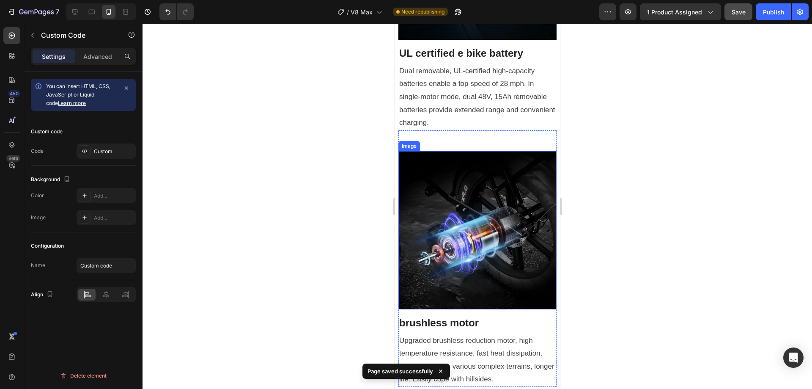
scroll to position [1333, 0]
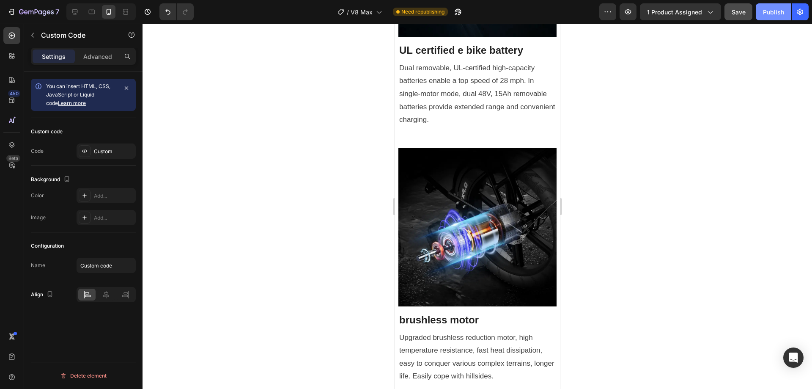
drag, startPoint x: 766, startPoint y: 13, endPoint x: 743, endPoint y: 19, distance: 24.5
click at [766, 13] on div "Publish" at bounding box center [773, 12] width 21 height 9
click at [72, 17] on div at bounding box center [75, 12] width 14 height 14
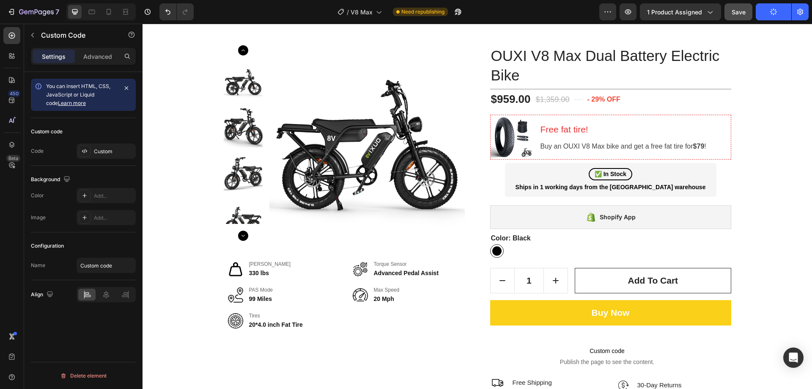
scroll to position [127, 0]
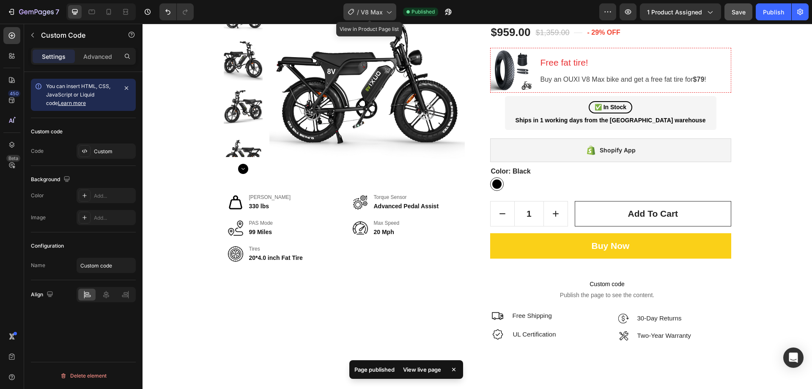
click at [365, 16] on span "V8 Max" at bounding box center [372, 12] width 22 height 9
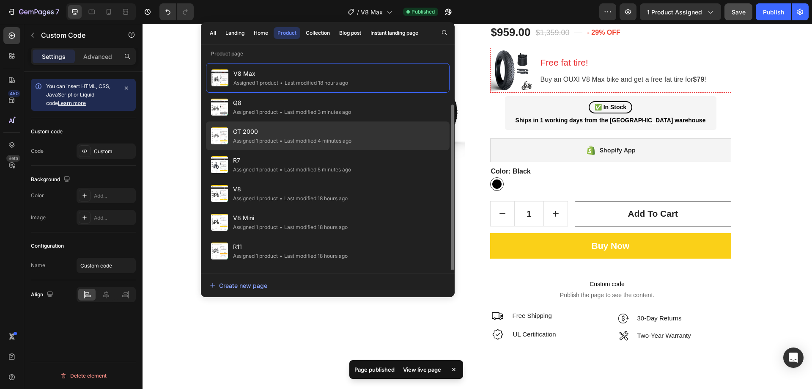
scroll to position [25, 0]
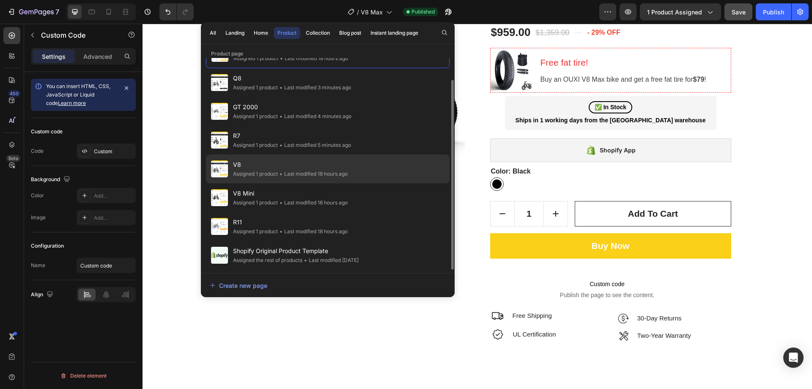
click at [248, 163] on span "V8" at bounding box center [290, 164] width 115 height 10
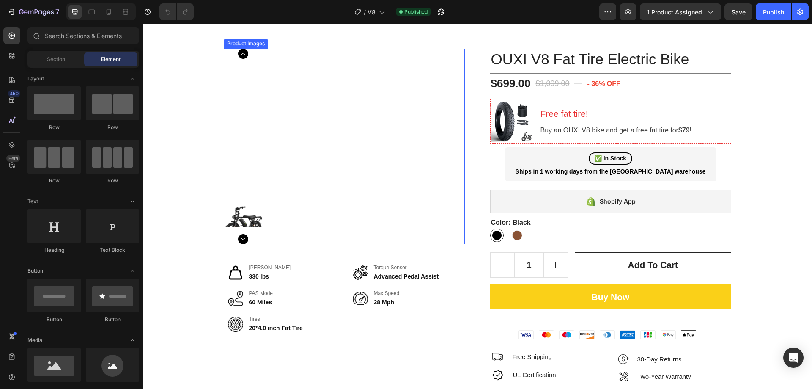
scroll to position [254, 0]
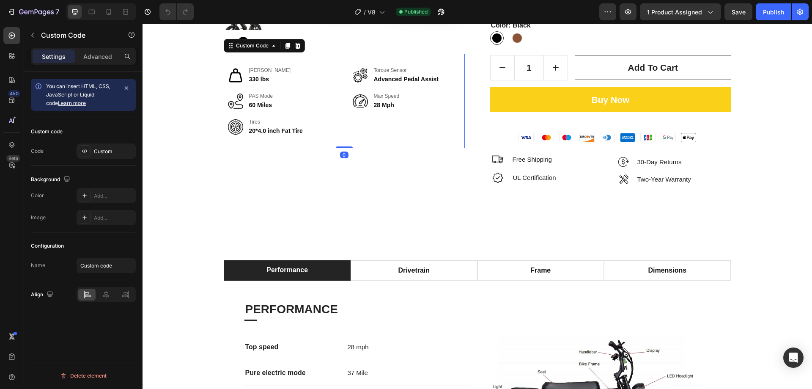
click at [373, 113] on div "Max Load 330 lbs Torque Sensor Advanced Pedal Assist PAS Mode 60 Miles Max Spee…" at bounding box center [344, 101] width 241 height 94
click at [132, 153] on div "Custom" at bounding box center [114, 152] width 40 height 8
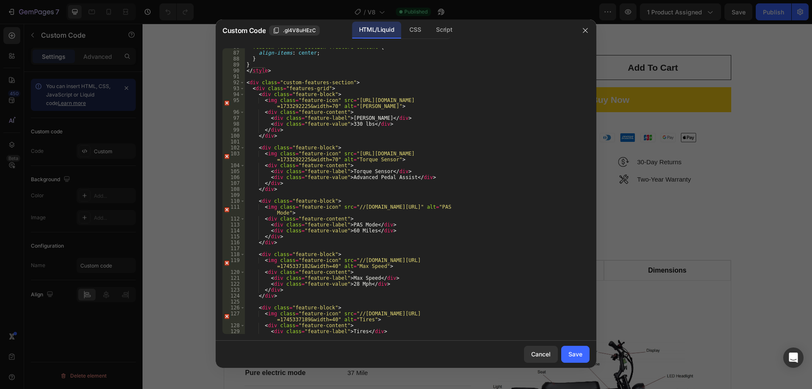
scroll to position [538, 0]
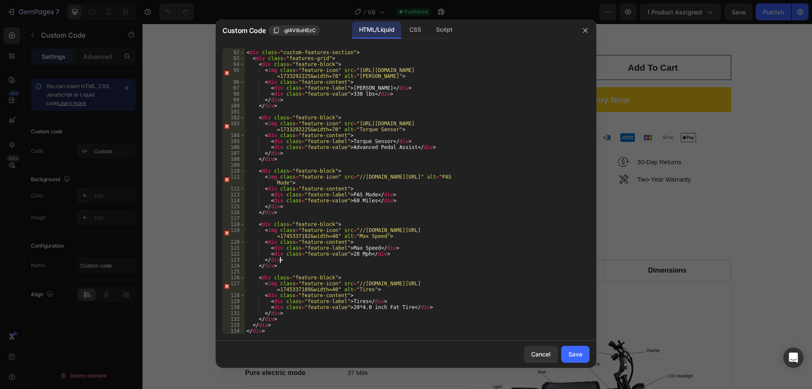
click at [350, 257] on div "< div class = "custom-features-section" > < div class = "features-grid" > < div…" at bounding box center [414, 192] width 338 height 297
click at [350, 255] on div "< div class = "custom-features-section" > < div class = "features-grid" > < div…" at bounding box center [414, 192] width 338 height 297
click at [399, 248] on div "< div class = "custom-features-section" > < div class = "features-grid" > < div…" at bounding box center [414, 192] width 338 height 297
type textarea "<div class="feature-label">Max Speed</div>"
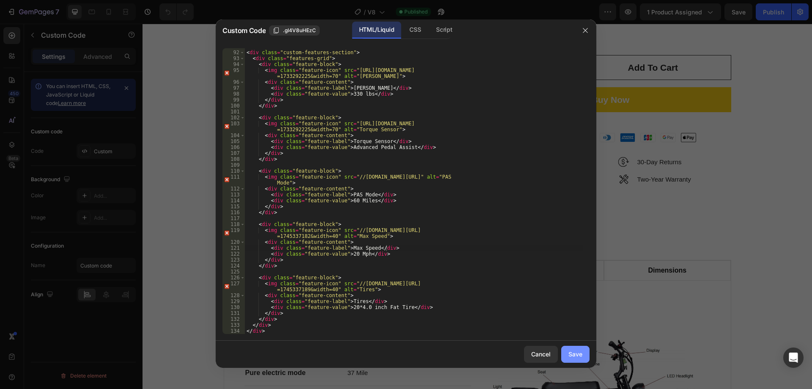
click at [569, 352] on div "Save" at bounding box center [575, 353] width 14 height 9
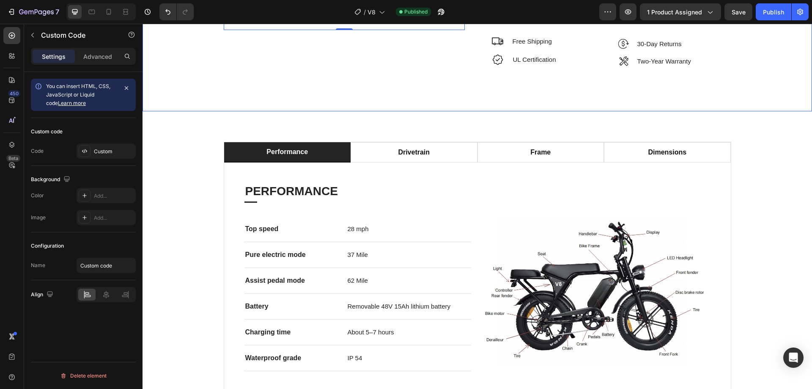
scroll to position [465, 0]
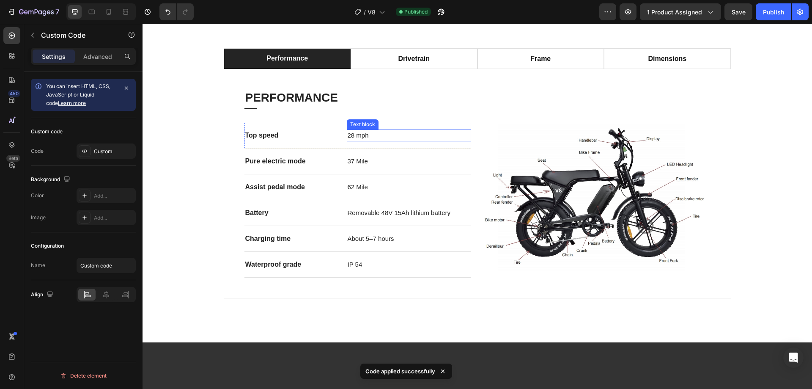
click at [350, 138] on span "28 mph" at bounding box center [358, 135] width 21 height 7
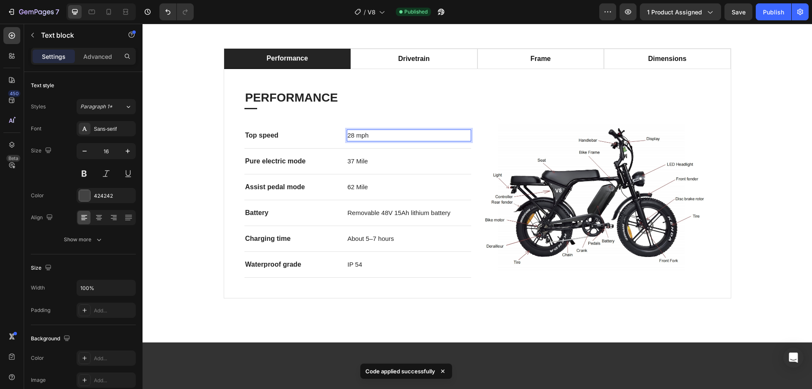
click at [350, 138] on span "28 mph" at bounding box center [358, 135] width 21 height 7
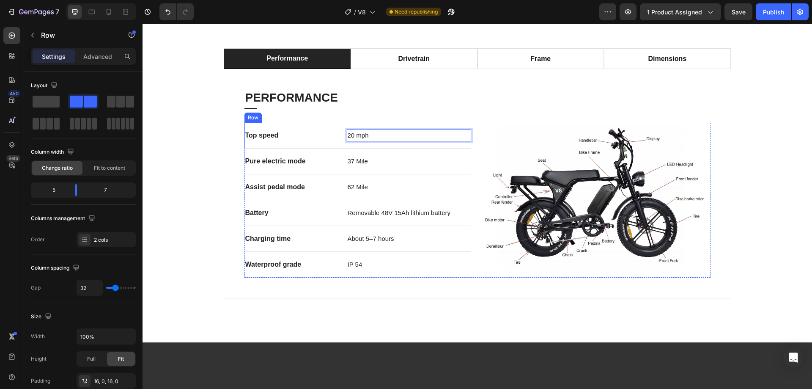
click at [295, 125] on div "Top speed Text block 20 mph Text block 0 Row" at bounding box center [357, 136] width 227 height 26
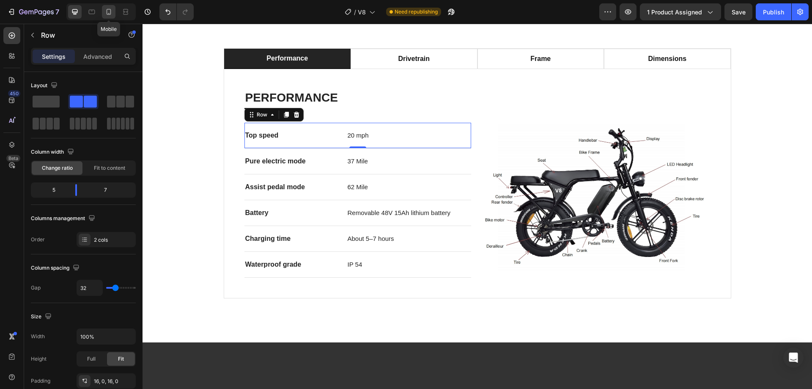
click at [112, 14] on icon at bounding box center [108, 12] width 8 height 8
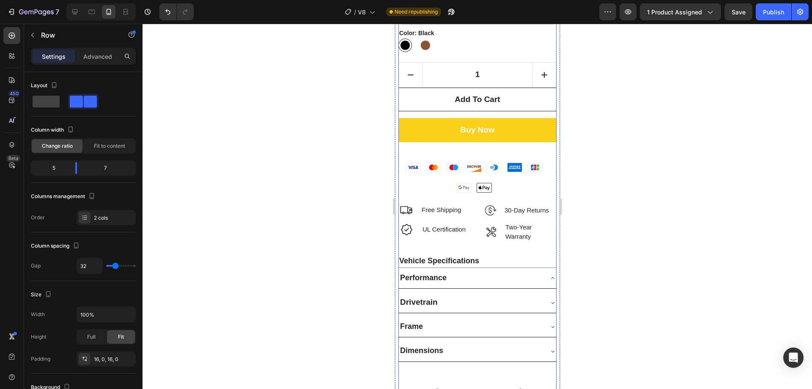
scroll to position [436, 0]
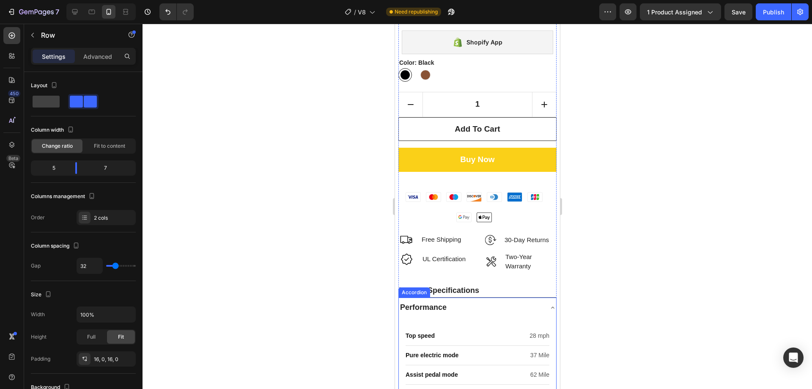
click at [469, 301] on div "Performance" at bounding box center [470, 308] width 144 height 14
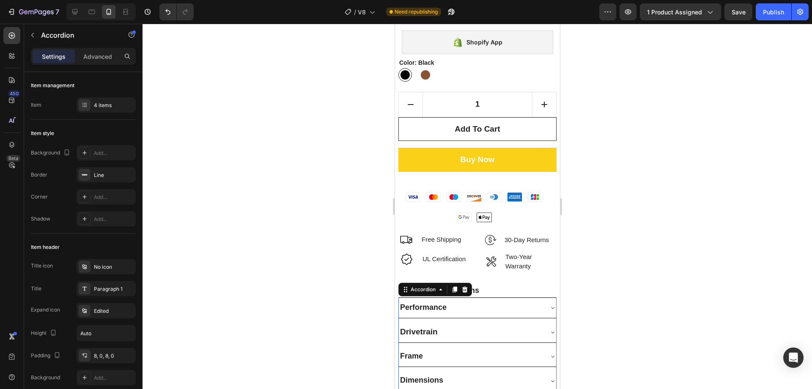
click at [516, 301] on div "Performance" at bounding box center [470, 308] width 144 height 14
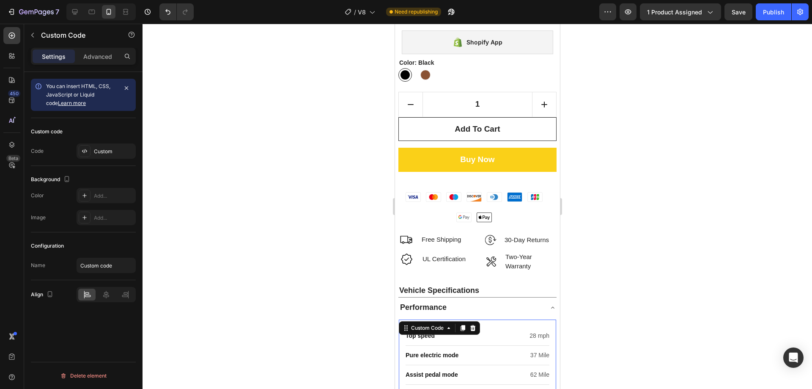
click at [497, 326] on div "Top speed 28 mph" at bounding box center [477, 335] width 144 height 19
click at [110, 155] on div "Custom" at bounding box center [106, 150] width 59 height 15
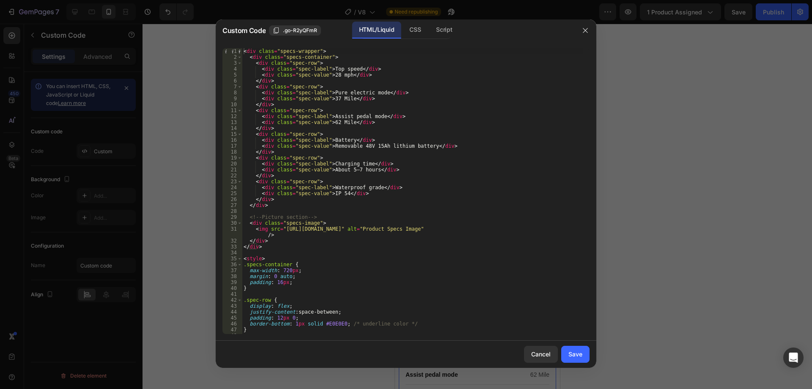
scroll to position [0, 0]
click at [332, 75] on div "< div class = "specs-wrapper" > < div class = "specs-container" > < div class =…" at bounding box center [412, 196] width 341 height 297
click at [384, 225] on div "< div class = "specs-wrapper" > < div class = "specs-container" > < div class =…" at bounding box center [412, 196] width 341 height 297
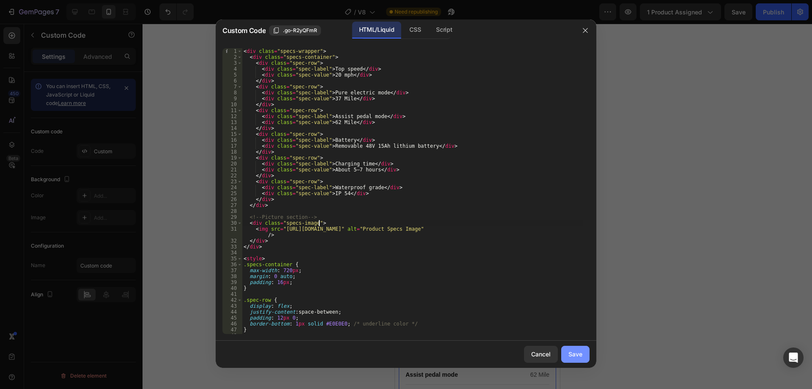
type textarea "<div class="specs-image">"
click at [570, 357] on div "Save" at bounding box center [575, 353] width 14 height 9
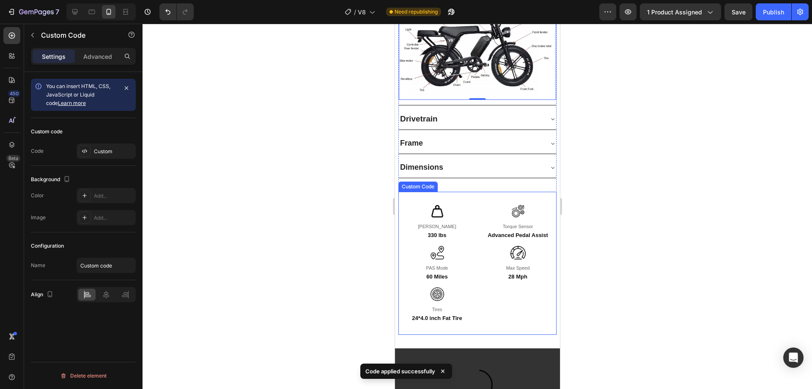
scroll to position [1015, 0]
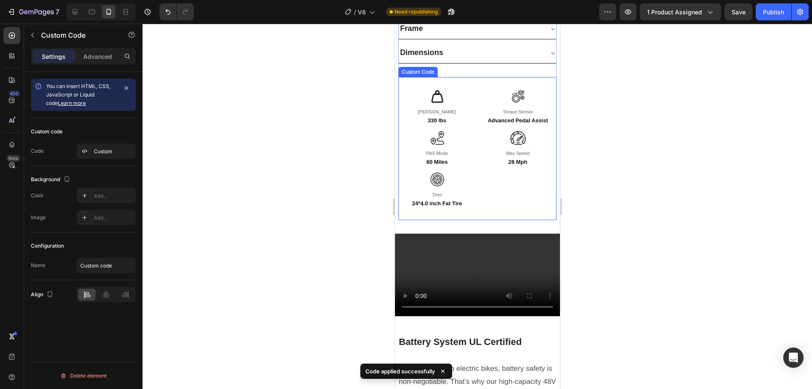
click at [506, 134] on div "Max Speed 28 Mph" at bounding box center [517, 148] width 77 height 35
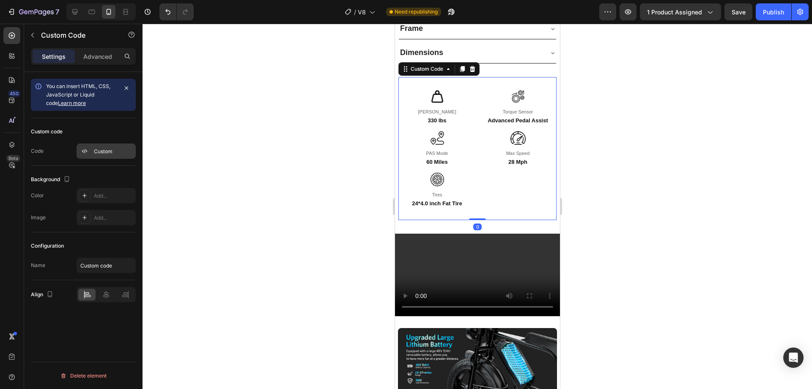
click at [88, 150] on div at bounding box center [85, 151] width 12 height 12
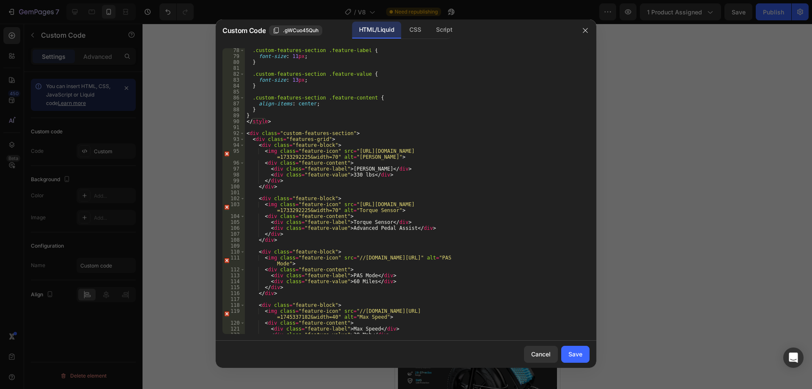
scroll to position [538, 0]
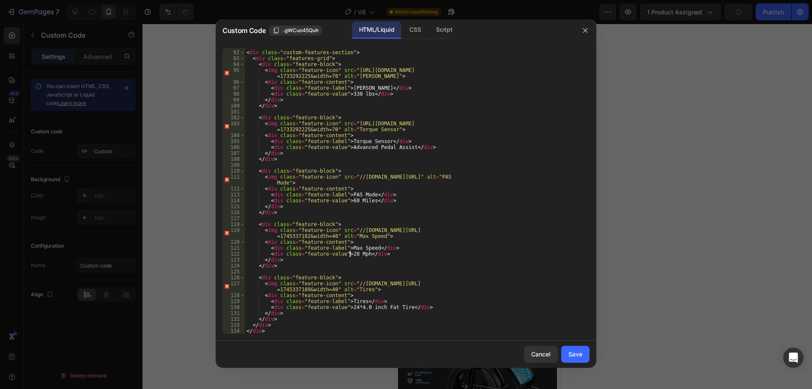
click at [348, 256] on div "< div class = "custom-features-section" > < div class = "features-grid" > < div…" at bounding box center [414, 192] width 338 height 297
click at [400, 250] on div "< div class = "custom-features-section" > < div class = "features-grid" > < div…" at bounding box center [414, 192] width 338 height 297
type textarea "<div class="feature-label">Max Speed</div>"
click at [569, 355] on div "Save" at bounding box center [575, 353] width 14 height 9
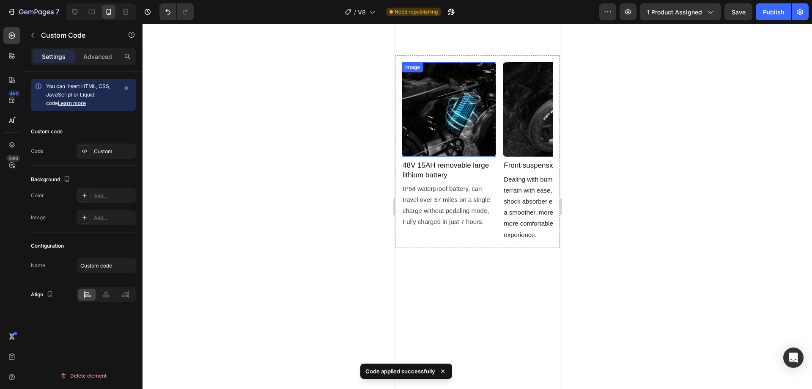
scroll to position [1861, 0]
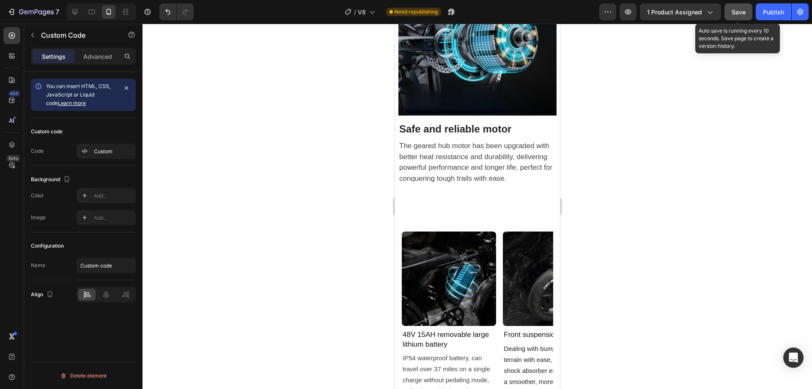
click at [743, 11] on span "Save" at bounding box center [739, 11] width 14 height 7
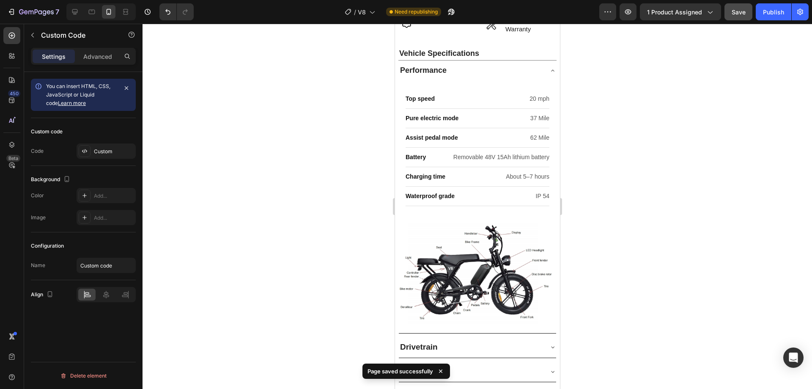
scroll to position [662, 0]
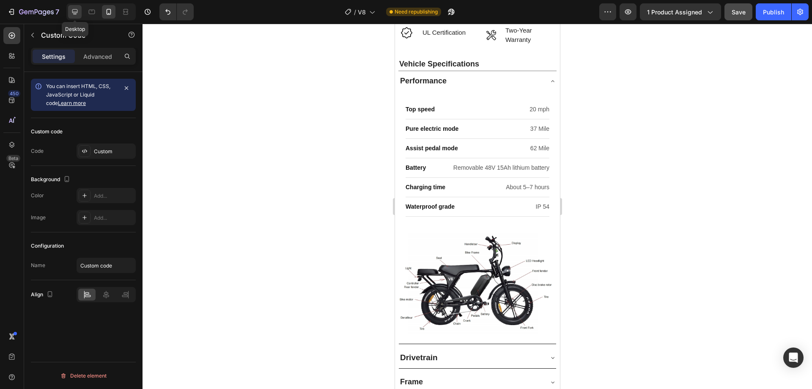
click at [74, 11] on icon at bounding box center [75, 12] width 8 height 8
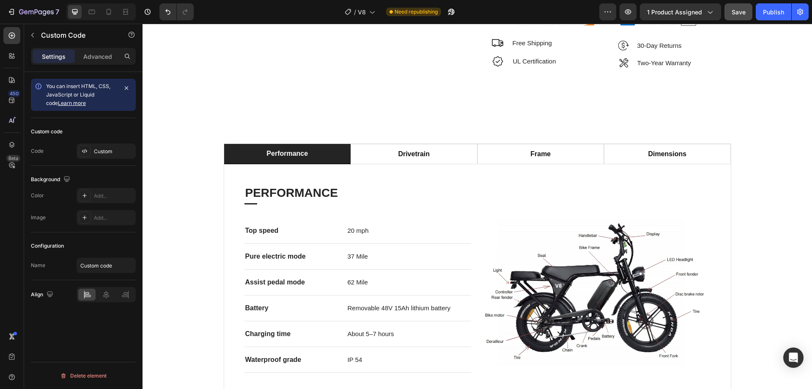
scroll to position [159, 0]
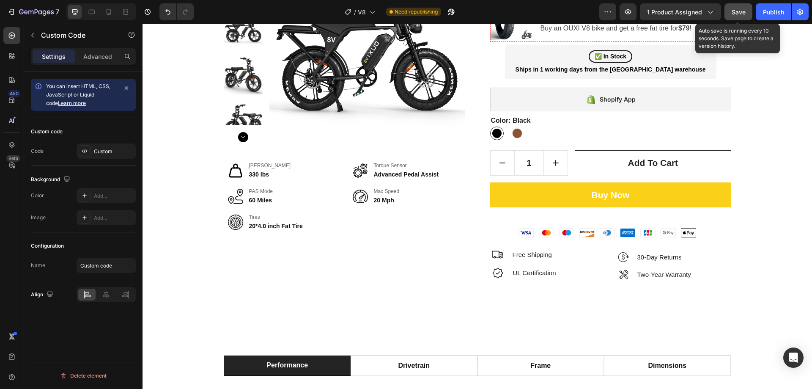
click at [741, 13] on span "Save" at bounding box center [739, 11] width 14 height 7
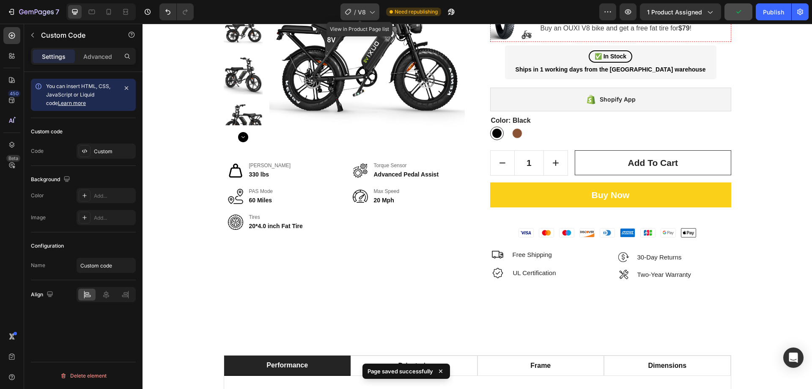
click at [354, 10] on span "/" at bounding box center [355, 12] width 2 height 9
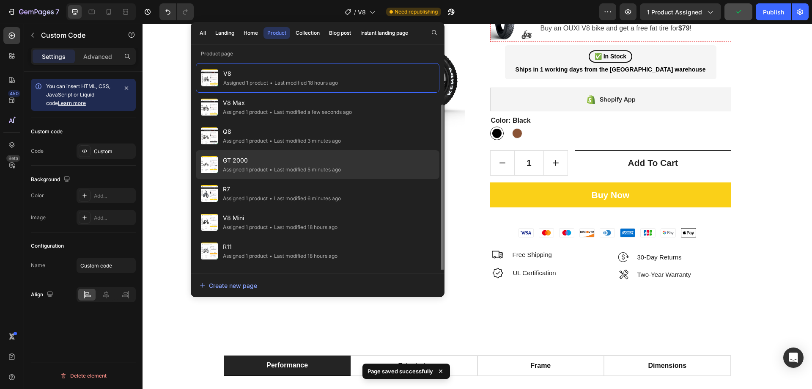
scroll to position [25, 0]
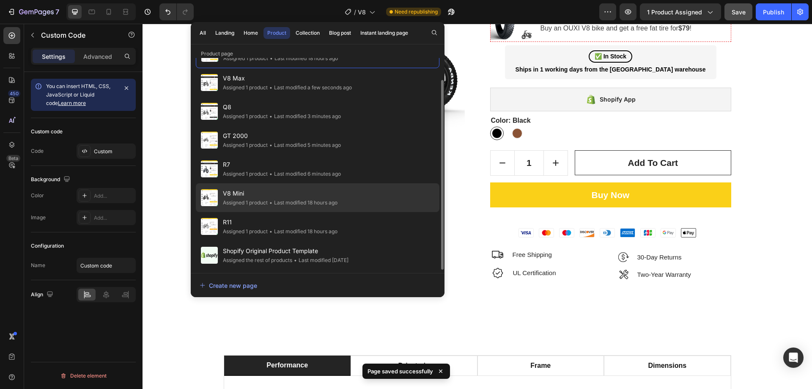
click at [277, 192] on span "V8 Mini" at bounding box center [280, 193] width 115 height 10
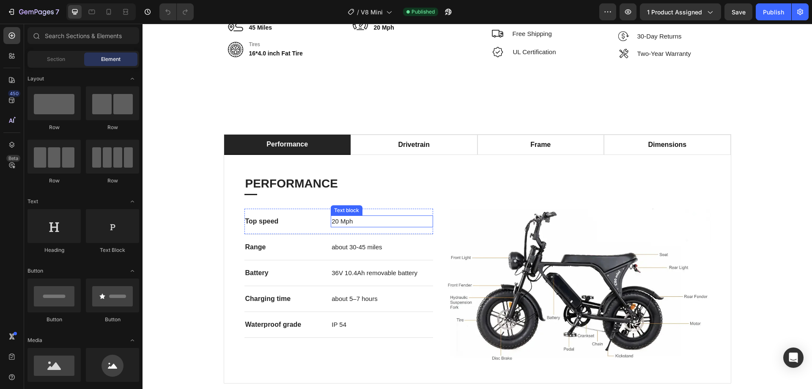
scroll to position [423, 0]
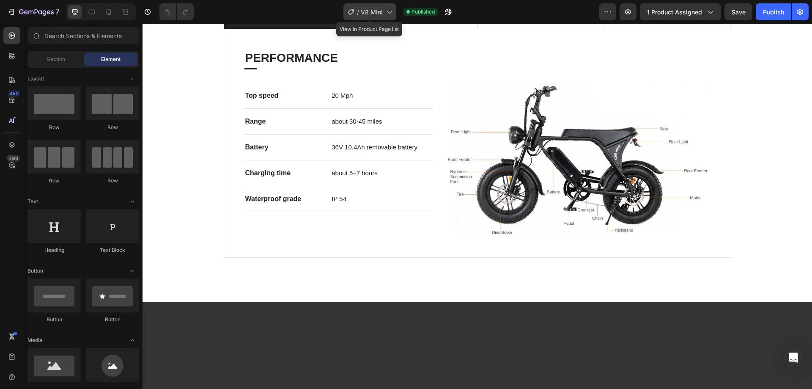
click at [369, 12] on span "V8 Mini" at bounding box center [372, 12] width 22 height 9
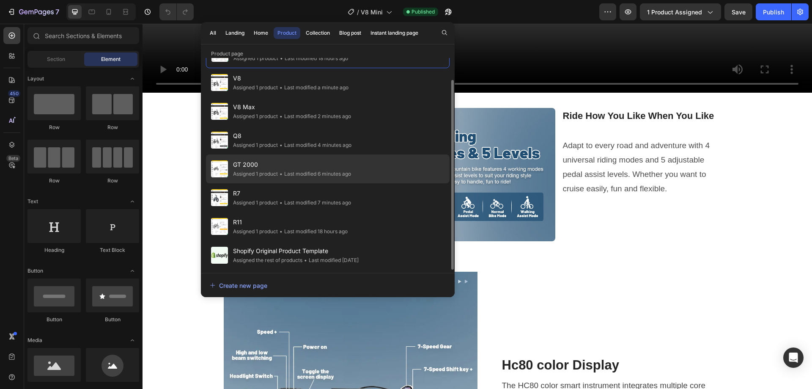
scroll to position [973, 0]
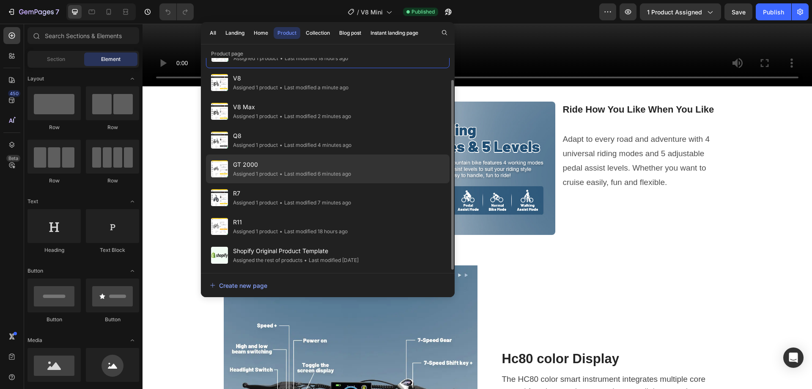
click at [263, 165] on span "GT 2000" at bounding box center [292, 164] width 118 height 10
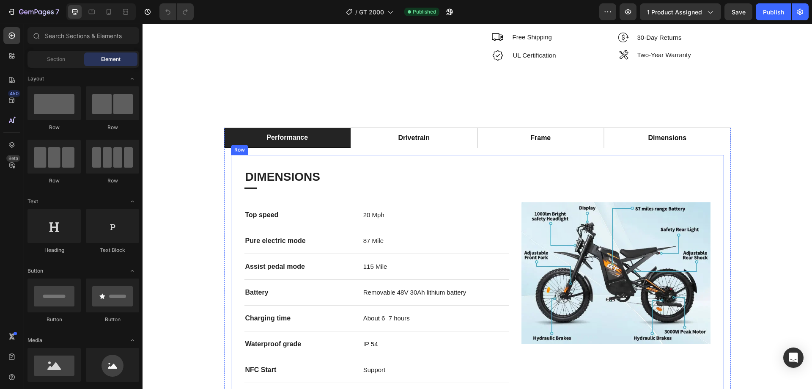
scroll to position [465, 0]
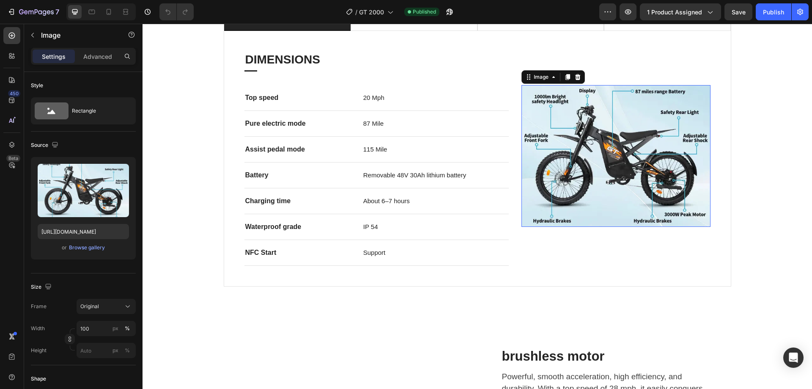
click at [634, 159] on img at bounding box center [615, 156] width 189 height 142
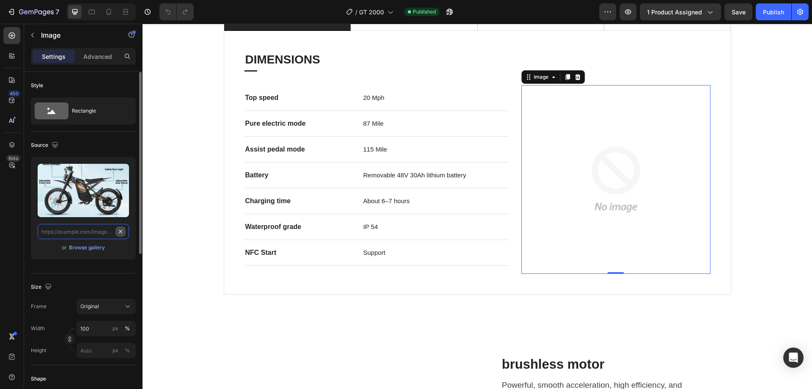
scroll to position [0, 0]
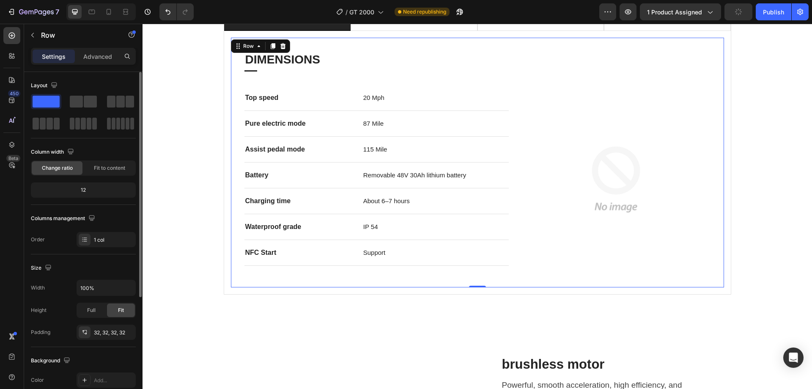
click at [483, 76] on div "DIMENSIONS Heading Title Line Top speed Text block 20 Mph Text block Row Pure e…" at bounding box center [477, 162] width 466 height 222
click at [513, 141] on div "Top speed Text block 20 Mph Text block Row Pure electric mode Text block 87 Mil…" at bounding box center [477, 179] width 466 height 189
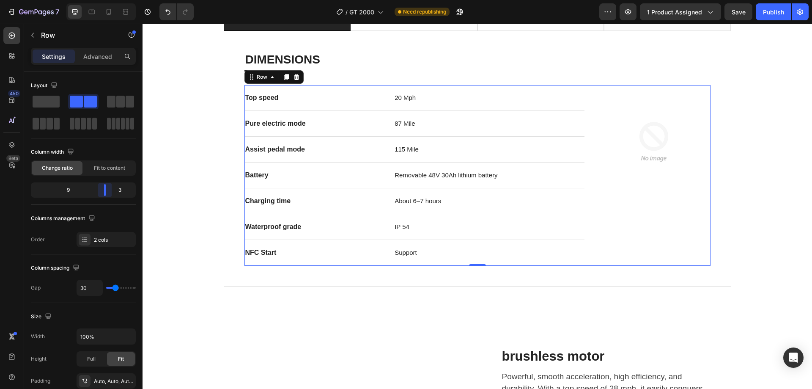
drag, startPoint x: 92, startPoint y: 189, endPoint x: 108, endPoint y: 189, distance: 15.7
click at [108, 0] on body "7 Version history / GT 2000 Need republishing Preview 1 product assigned Save P…" at bounding box center [406, 0] width 812 height 0
click at [107, 11] on icon at bounding box center [109, 12] width 5 height 6
type input "0"
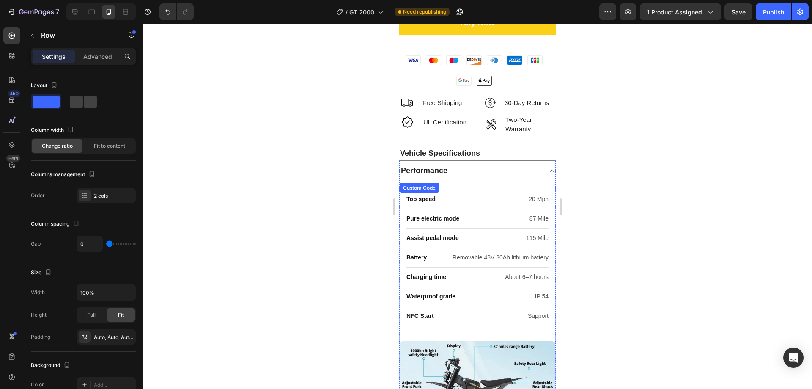
scroll to position [592, 0]
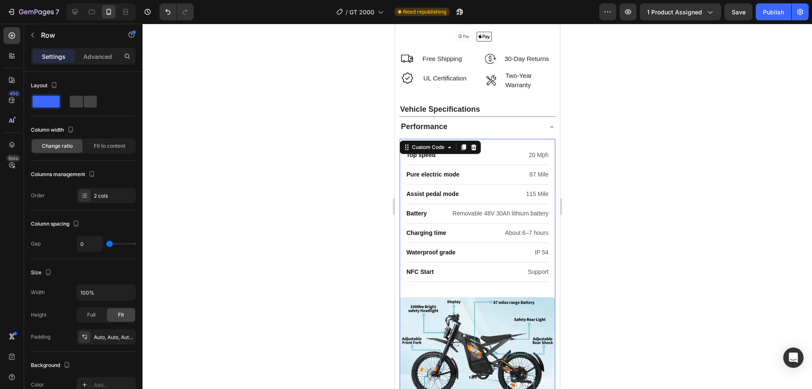
click at [500, 205] on div "Battery Removable 48V 30Ah lithium battery" at bounding box center [477, 213] width 142 height 19
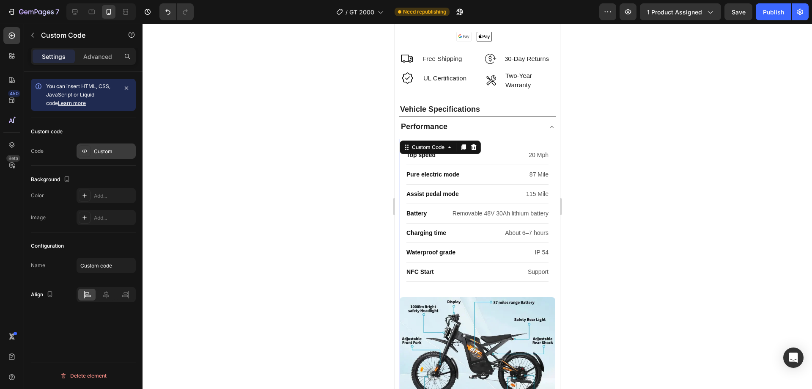
click at [115, 154] on div "Custom" at bounding box center [114, 152] width 40 height 8
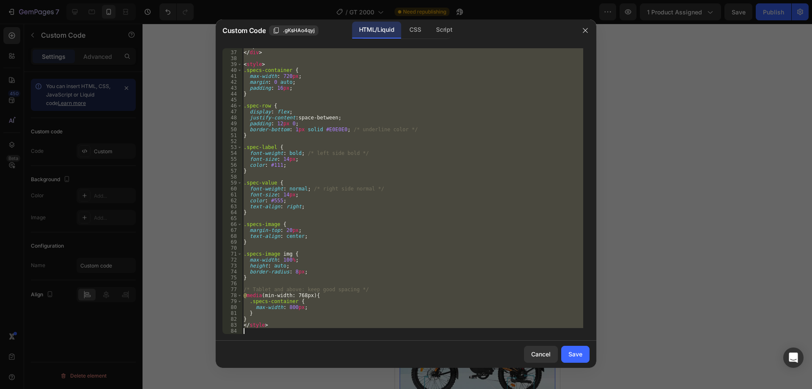
scroll to position [218, 0]
drag, startPoint x: 250, startPoint y: 177, endPoint x: 324, endPoint y: 335, distance: 173.9
click at [324, 335] on div "<!-- Picture section --> 36 37 38 39 40 41 42 43 44 45 46 47 48 49 50 51 52 53 …" at bounding box center [406, 190] width 381 height 299
type textarea "</style>"
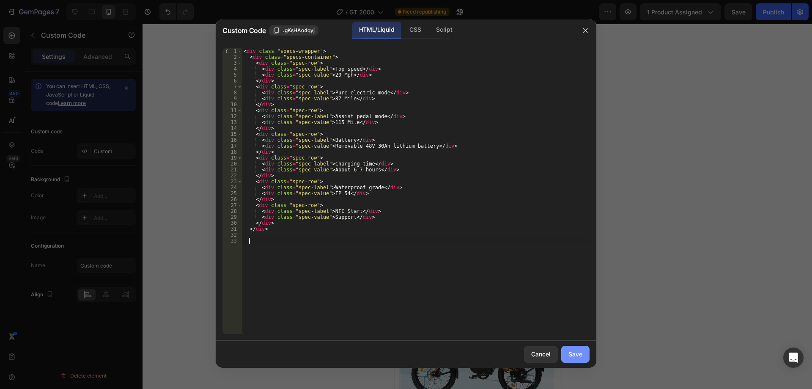
click at [571, 354] on div "Save" at bounding box center [575, 353] width 14 height 9
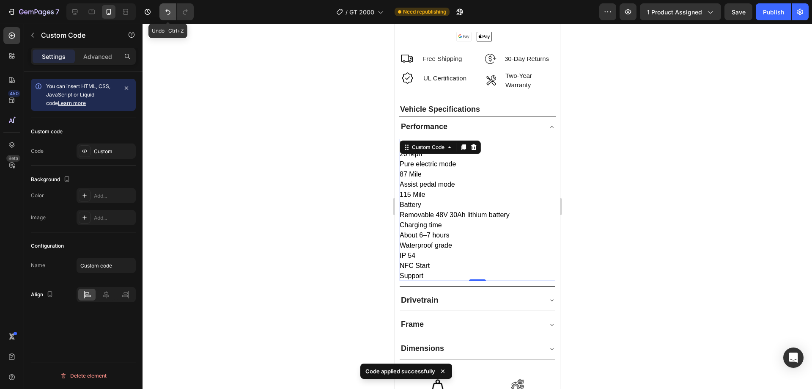
click at [167, 12] on icon "Undo/Redo" at bounding box center [167, 11] width 5 height 5
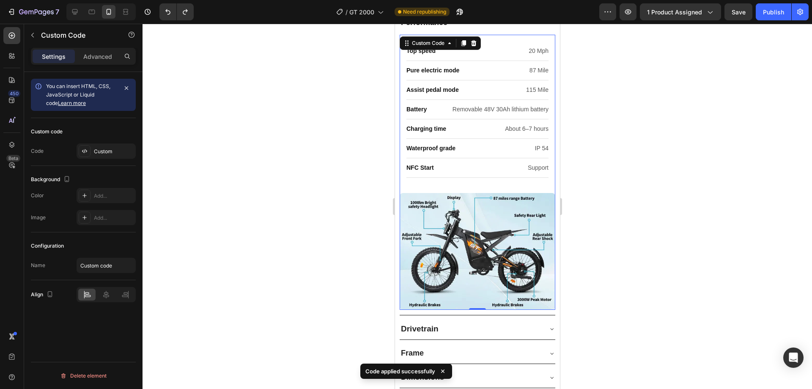
scroll to position [804, 0]
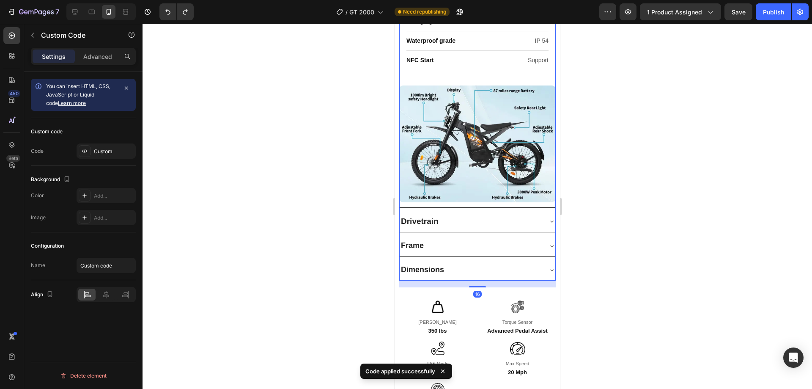
click at [486, 214] on div "Drivetrain" at bounding box center [470, 221] width 142 height 14
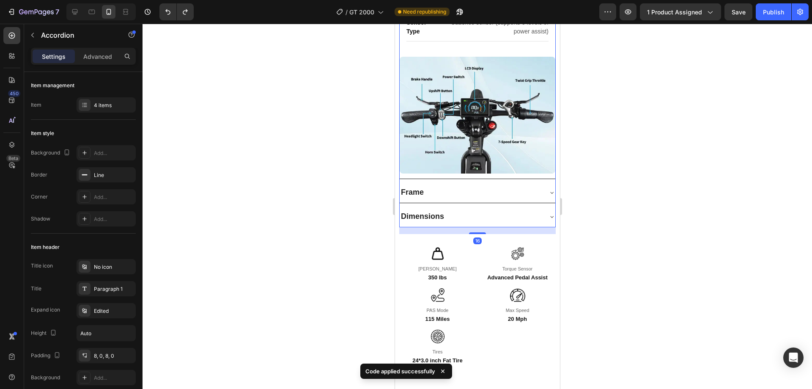
scroll to position [1100, 0]
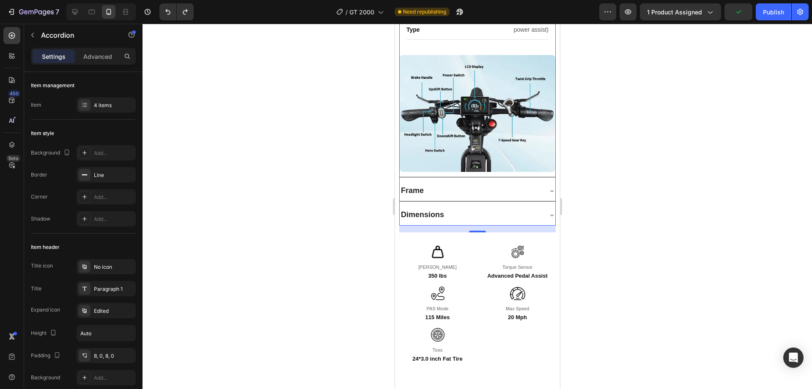
click at [475, 187] on div "Frame" at bounding box center [470, 191] width 142 height 14
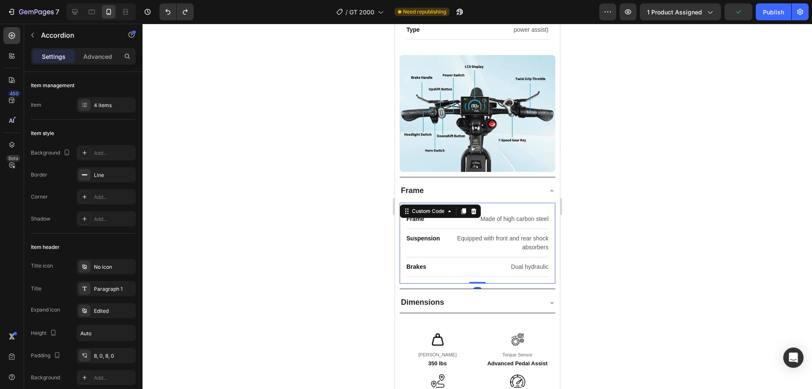
click at [482, 239] on div "Equipped with front and rear shock absorbers" at bounding box center [493, 243] width 109 height 18
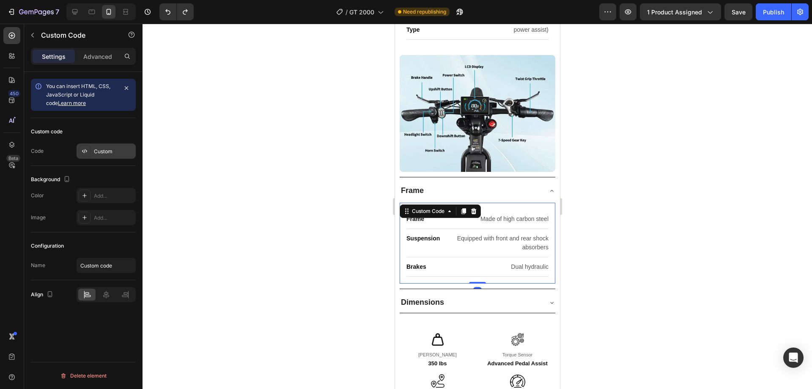
click at [114, 154] on div "Custom" at bounding box center [114, 152] width 40 height 8
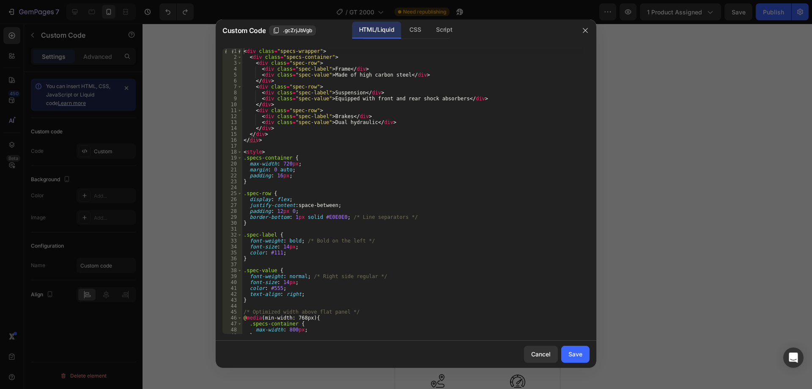
scroll to position [22, 0]
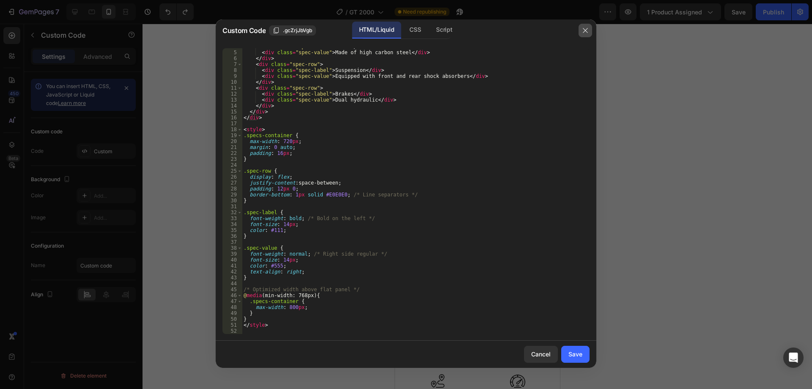
click at [587, 34] on button "button" at bounding box center [586, 31] width 14 height 14
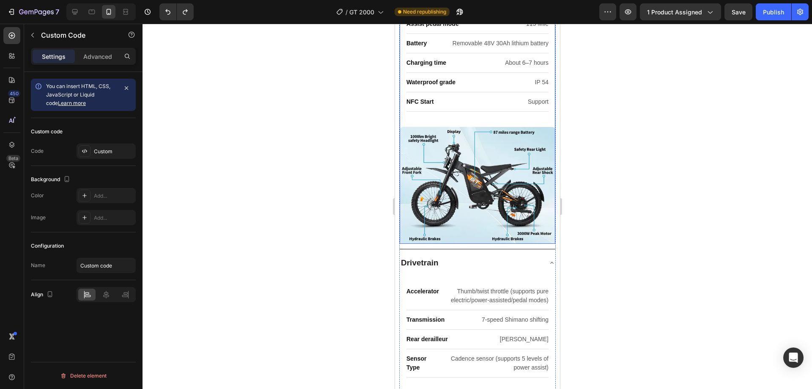
scroll to position [761, 0]
click at [476, 99] on div "NFC Start Support" at bounding box center [477, 102] width 142 height 19
click at [89, 143] on div "Custom" at bounding box center [106, 150] width 59 height 15
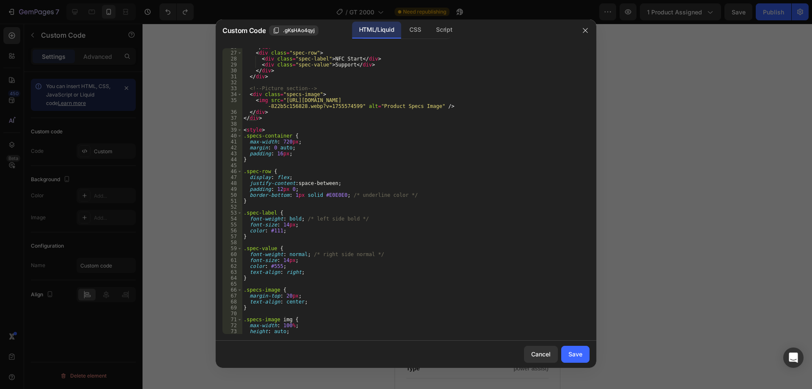
scroll to position [101, 0]
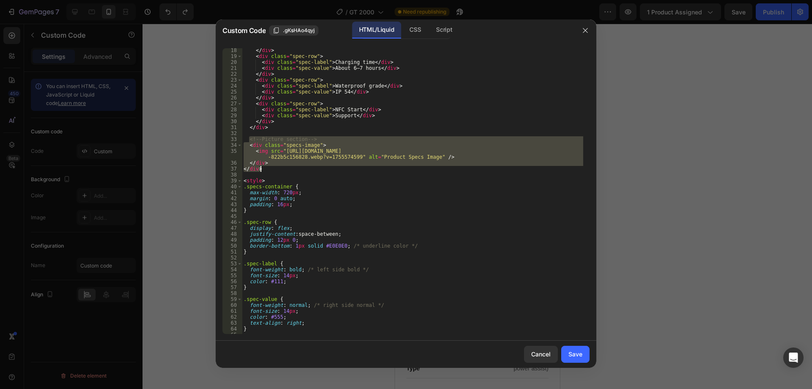
drag, startPoint x: 249, startPoint y: 140, endPoint x: 274, endPoint y: 171, distance: 40.3
click at [274, 171] on div "</ div > < div class = "spec-row" > < div class = "spec-label" > Charging time …" at bounding box center [412, 195] width 341 height 297
type textarea "</div> </div>"
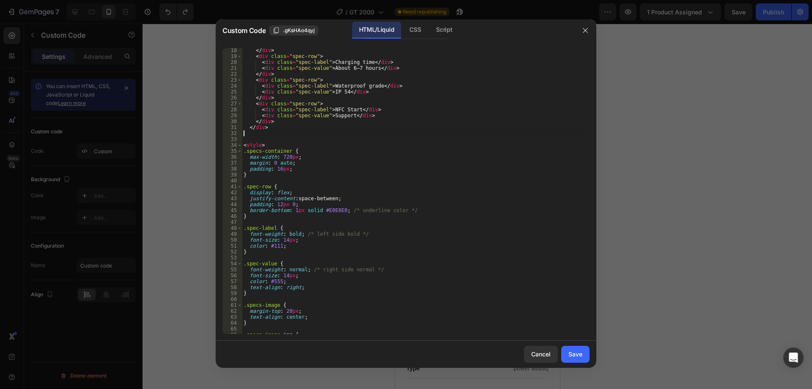
scroll to position [182, 0]
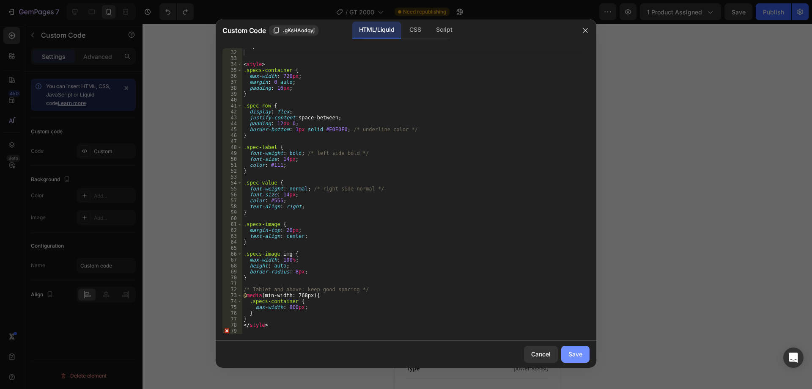
click at [576, 351] on div "Save" at bounding box center [575, 353] width 14 height 9
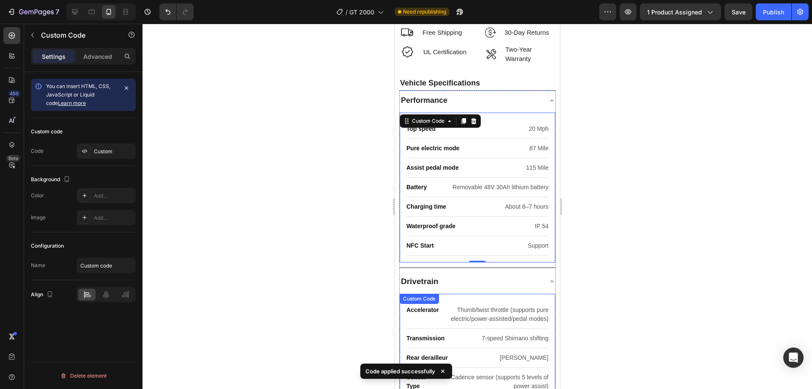
scroll to position [592, 0]
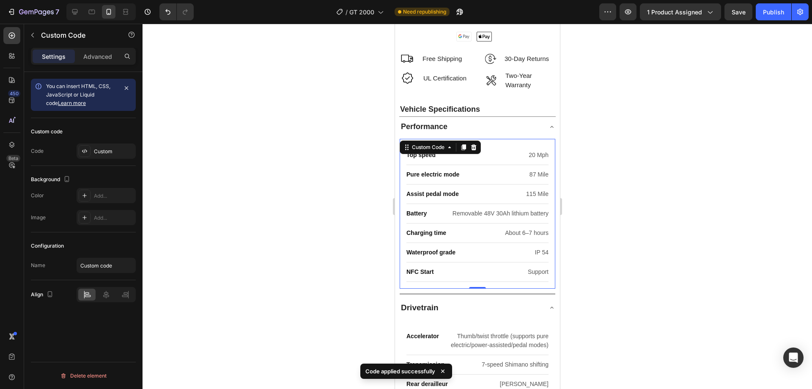
click at [661, 160] on div at bounding box center [477, 206] width 669 height 365
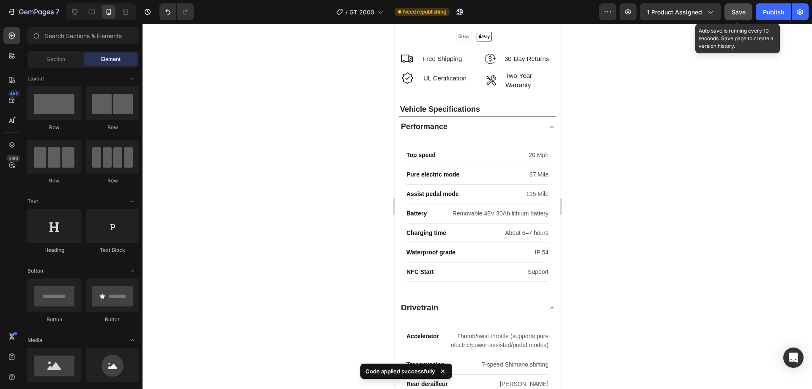
click at [746, 6] on button "Save" at bounding box center [738, 11] width 28 height 17
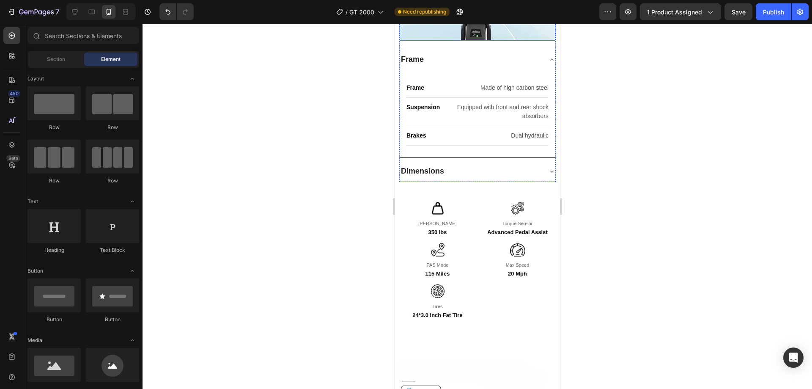
scroll to position [1226, 0]
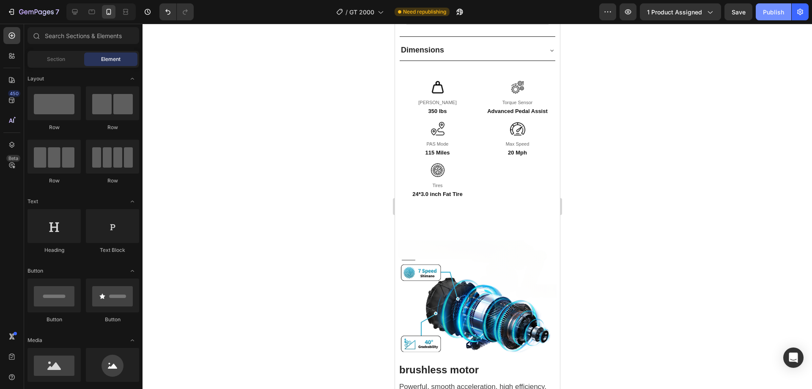
click at [772, 14] on div "Publish" at bounding box center [773, 12] width 21 height 9
click at [75, 11] on icon at bounding box center [75, 12] width 8 height 8
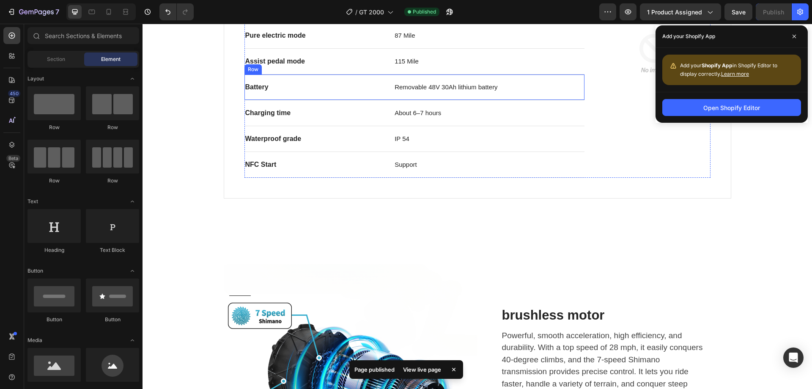
scroll to position [418, 0]
